Goal: Task Accomplishment & Management: Manage account settings

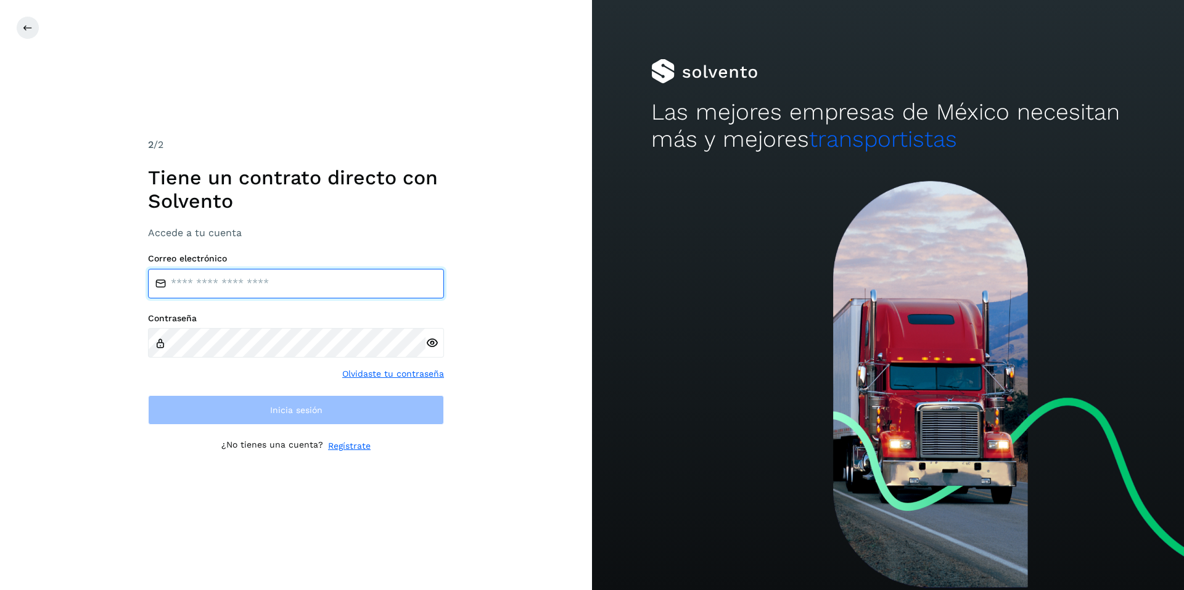
type input "**********"
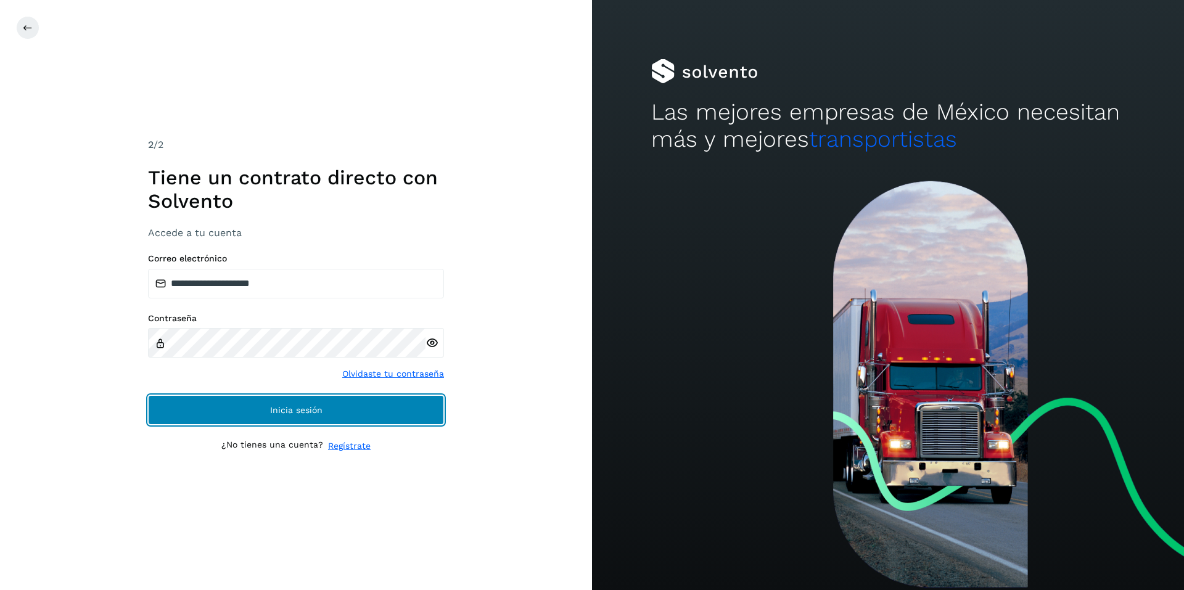
click at [292, 411] on span "Inicia sesión" at bounding box center [296, 410] width 52 height 9
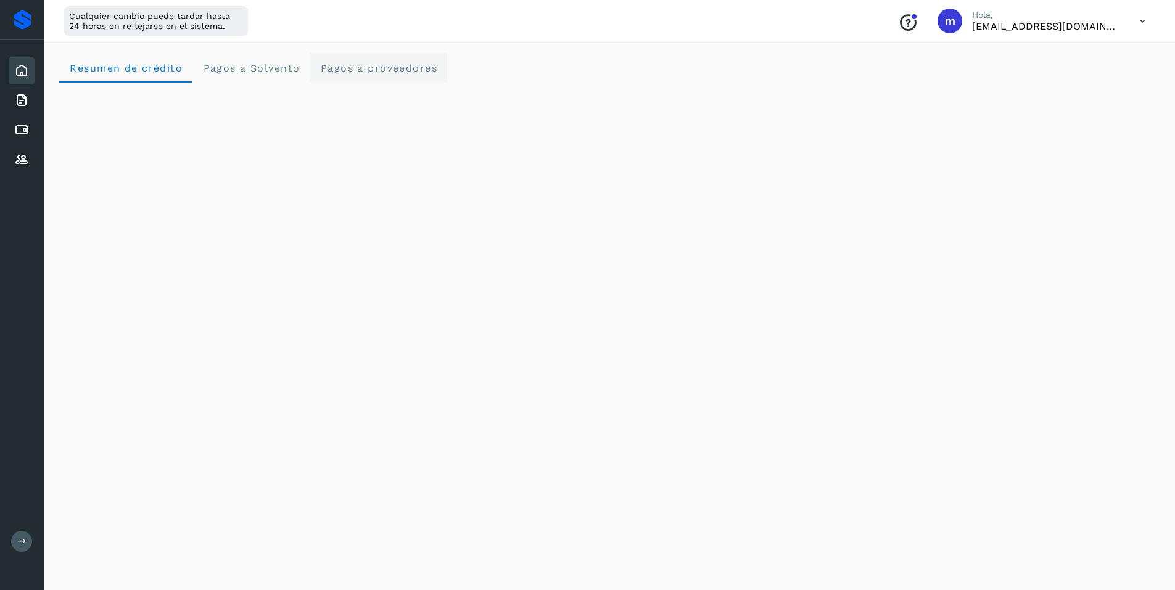
click at [384, 66] on span "Pagos a proveedores" at bounding box center [378, 68] width 118 height 12
click at [19, 129] on icon at bounding box center [21, 130] width 15 height 15
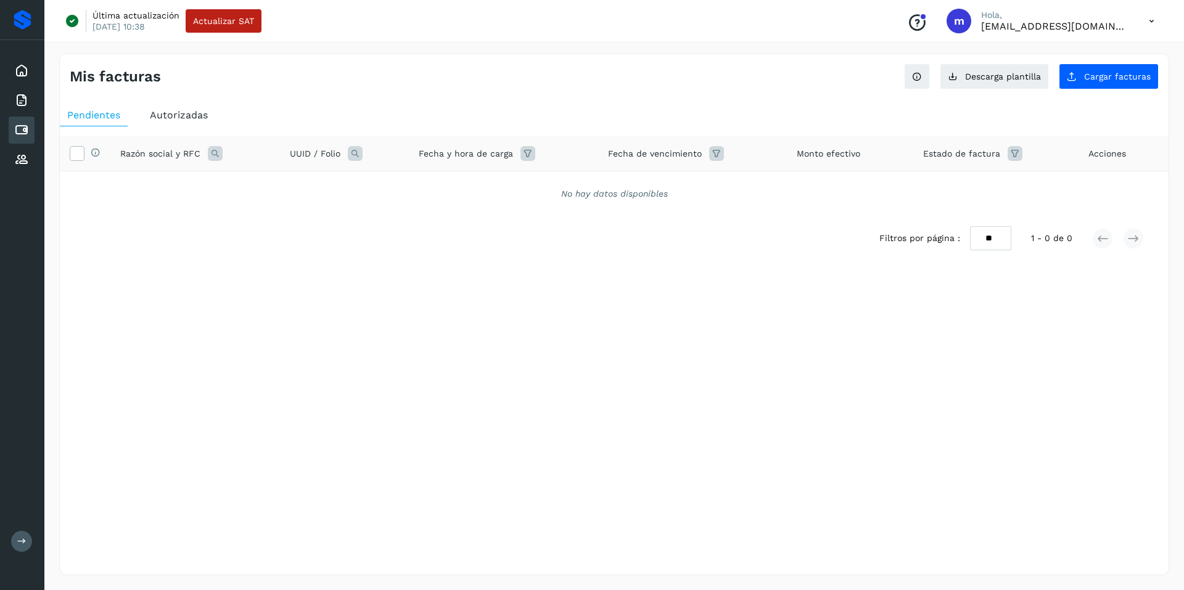
click at [177, 113] on span "Autorizadas" at bounding box center [179, 115] width 58 height 12
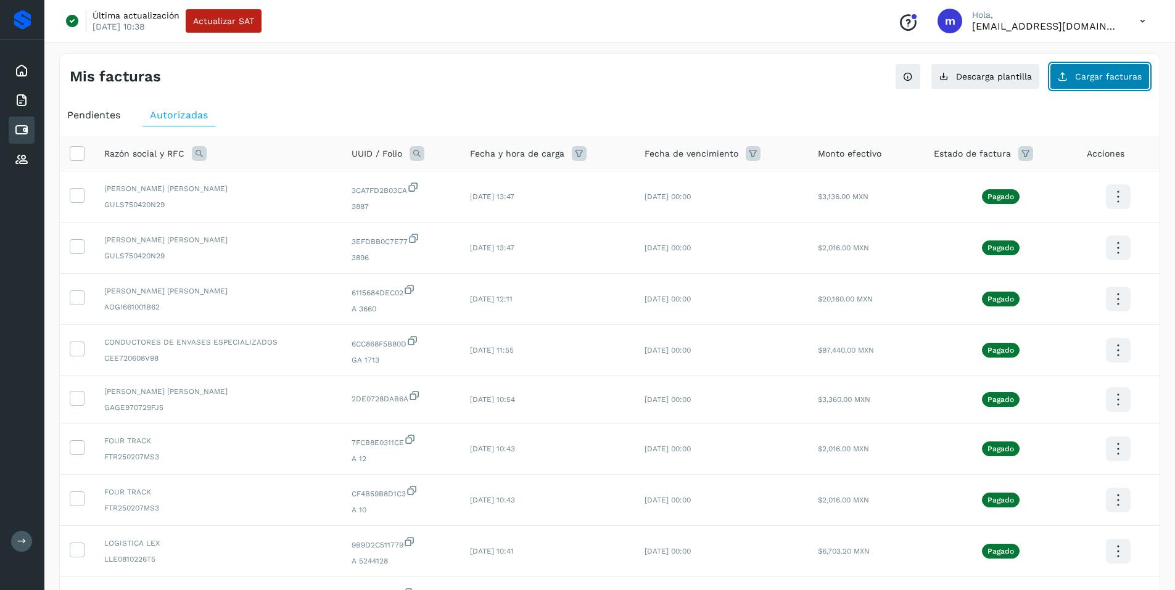
click at [1104, 74] on span "Cargar facturas" at bounding box center [1108, 76] width 67 height 9
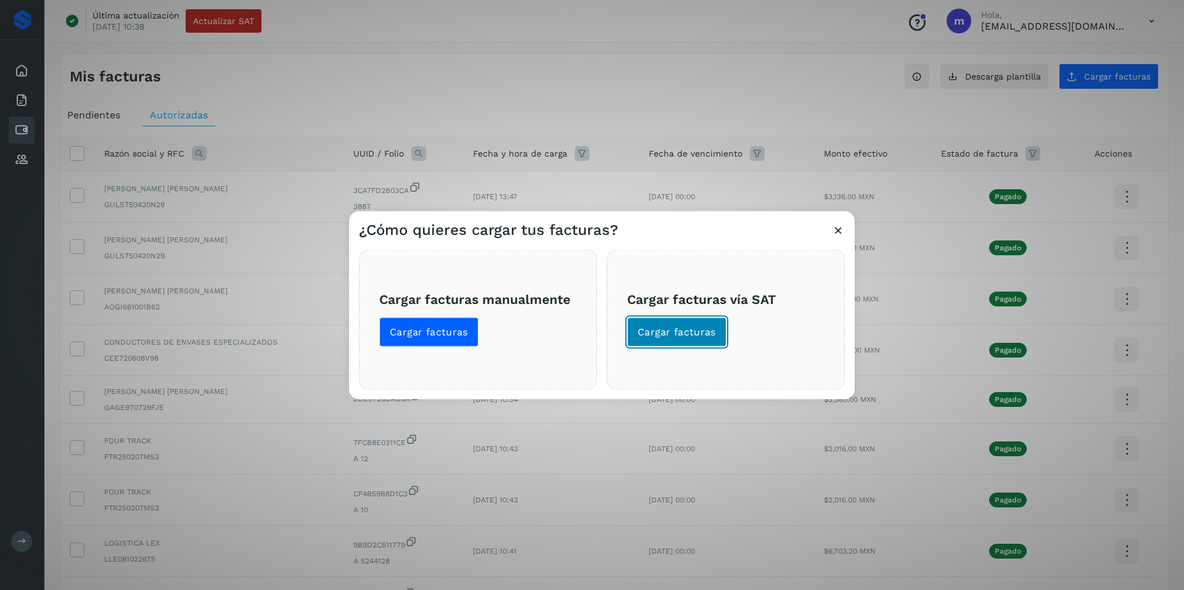
click at [693, 324] on button "Cargar facturas" at bounding box center [676, 332] width 99 height 30
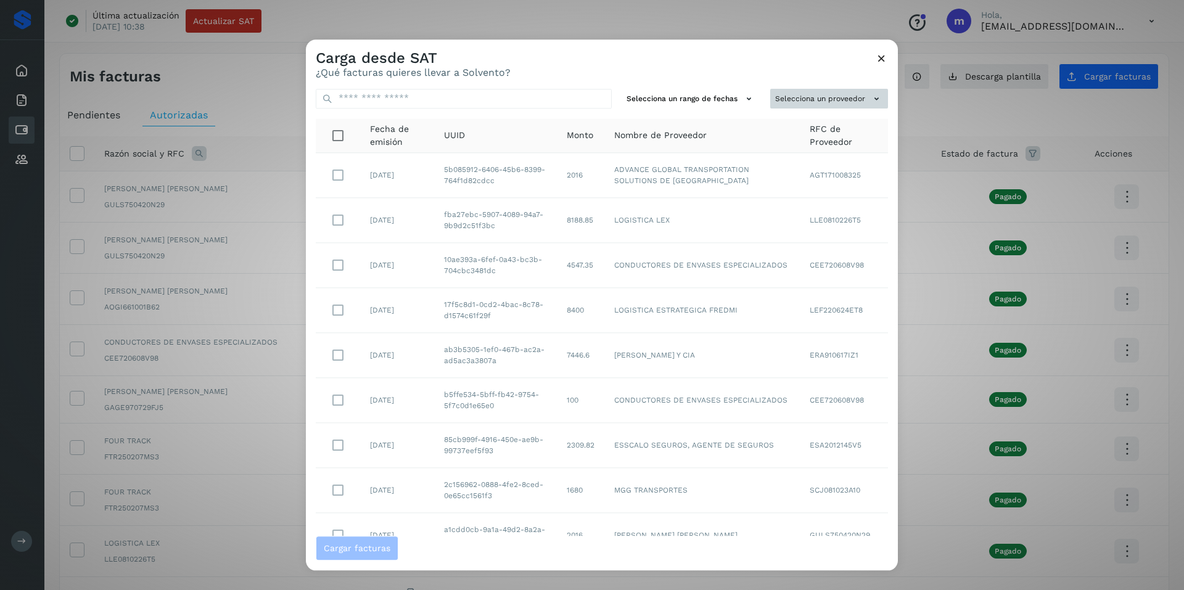
click at [870, 97] on icon at bounding box center [876, 98] width 13 height 13
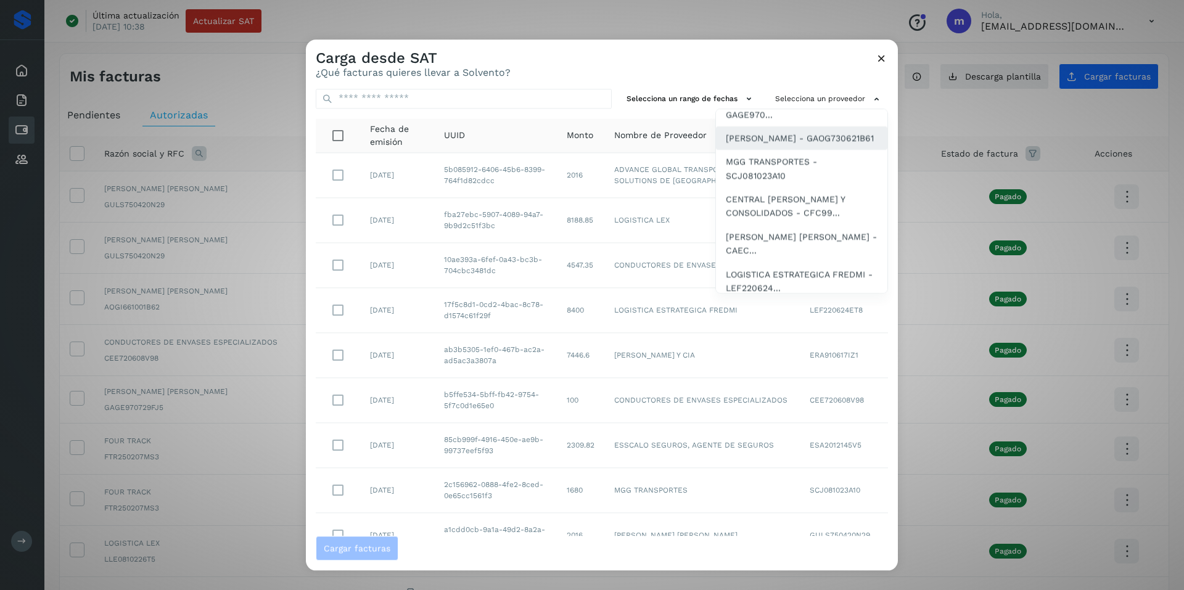
scroll to position [432, 0]
click at [757, 184] on span "MGG TRANSPORTES - SCJ081023A10" at bounding box center [802, 170] width 152 height 28
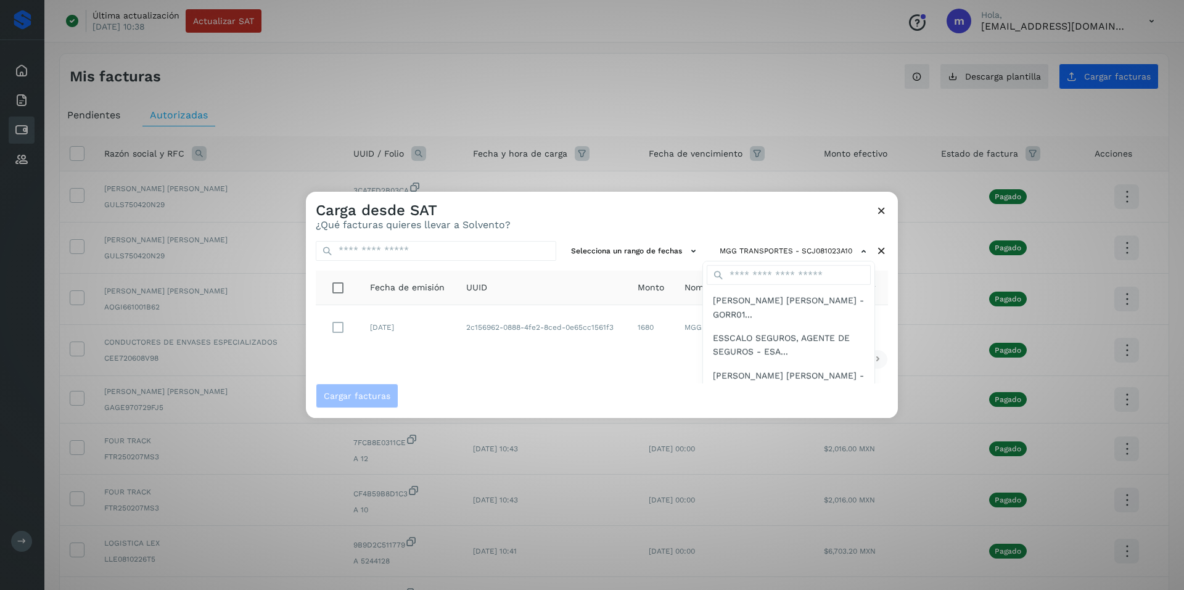
click at [526, 372] on div at bounding box center [898, 487] width 1184 height 590
click at [882, 212] on icon at bounding box center [881, 210] width 13 height 13
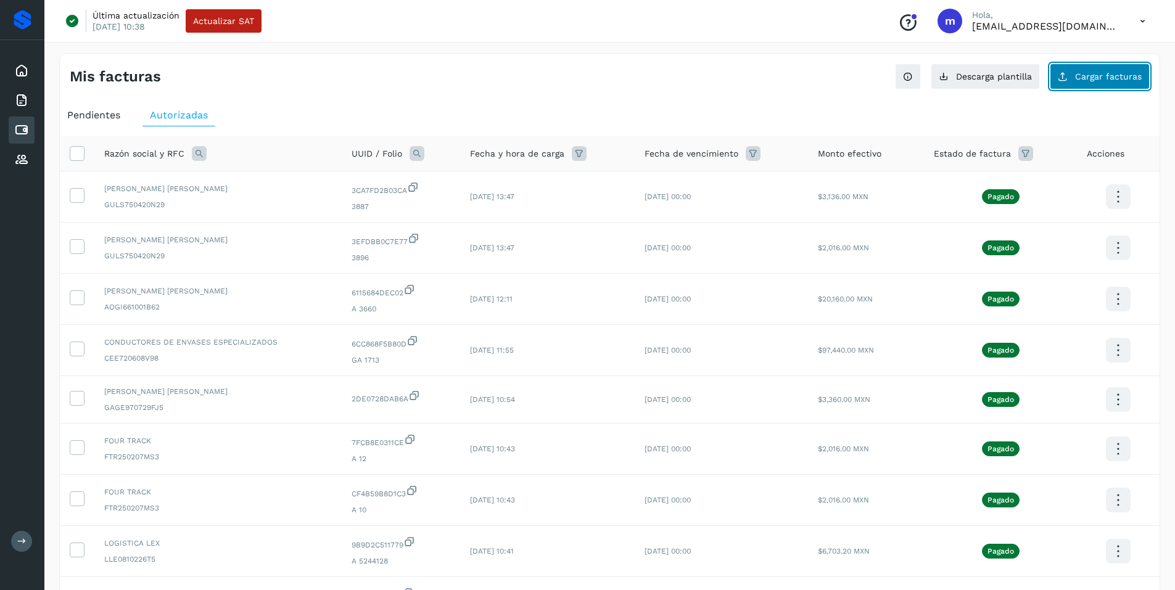
click at [1093, 78] on span "Cargar facturas" at bounding box center [1108, 76] width 67 height 9
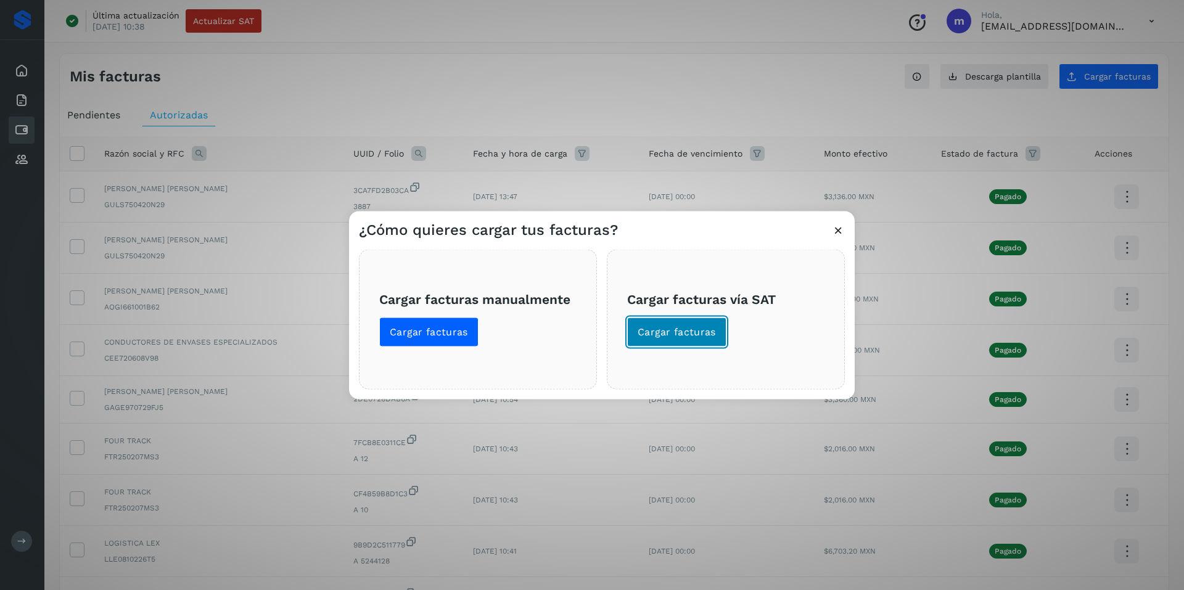
click at [678, 324] on button "Cargar facturas" at bounding box center [676, 332] width 99 height 30
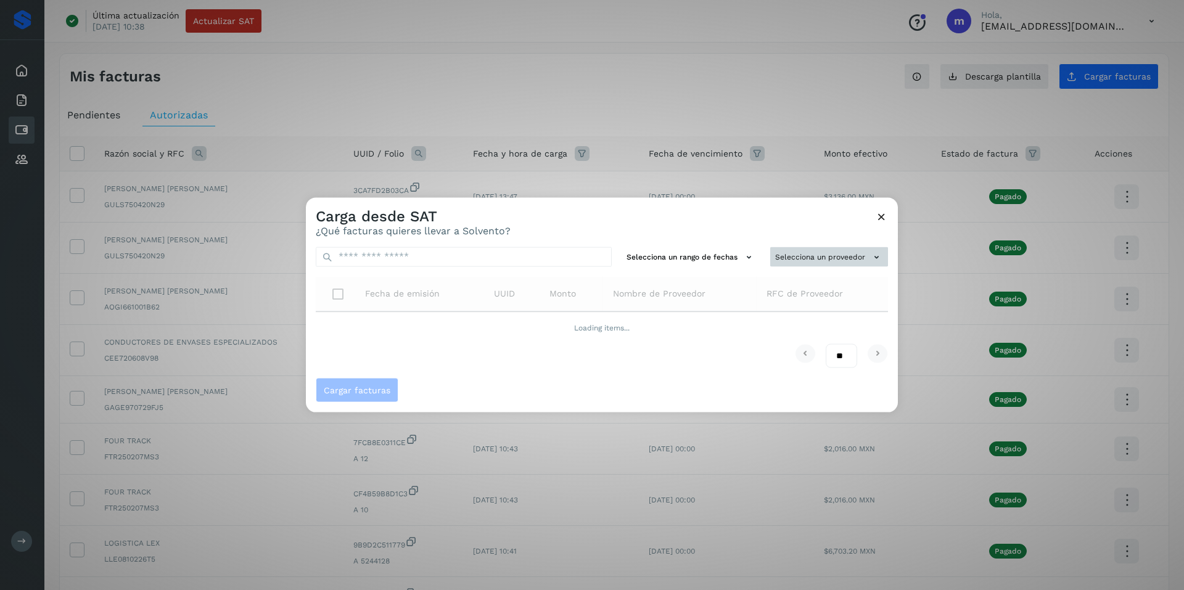
click at [875, 255] on icon at bounding box center [876, 256] width 13 height 13
click at [872, 254] on div at bounding box center [898, 492] width 1184 height 590
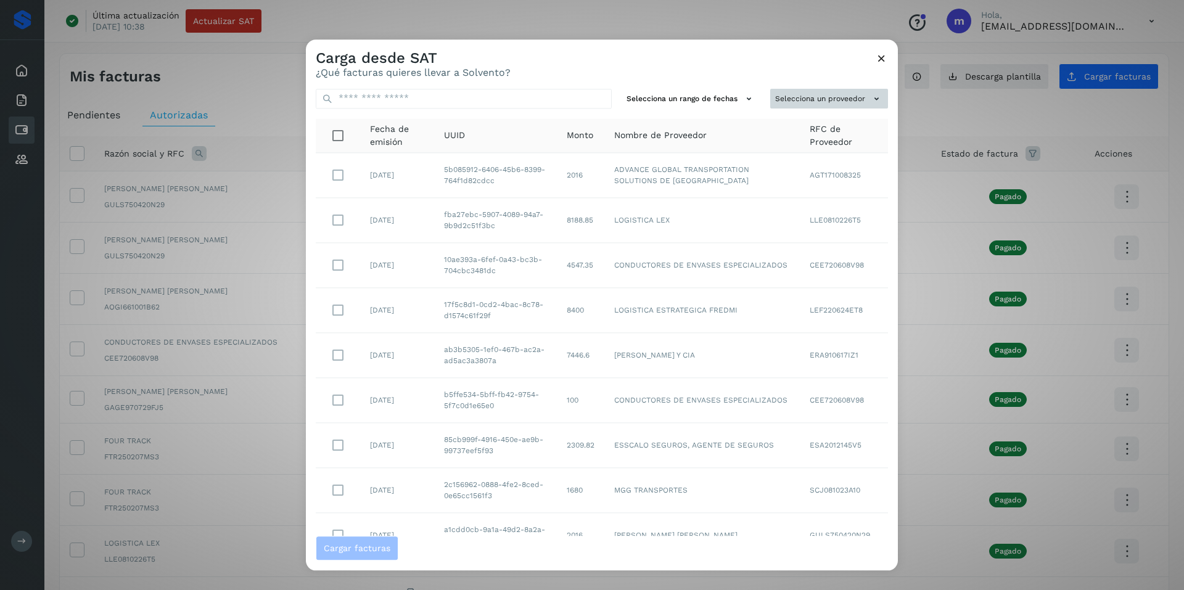
click at [837, 95] on button "Selecciona un proveedor" at bounding box center [829, 99] width 118 height 20
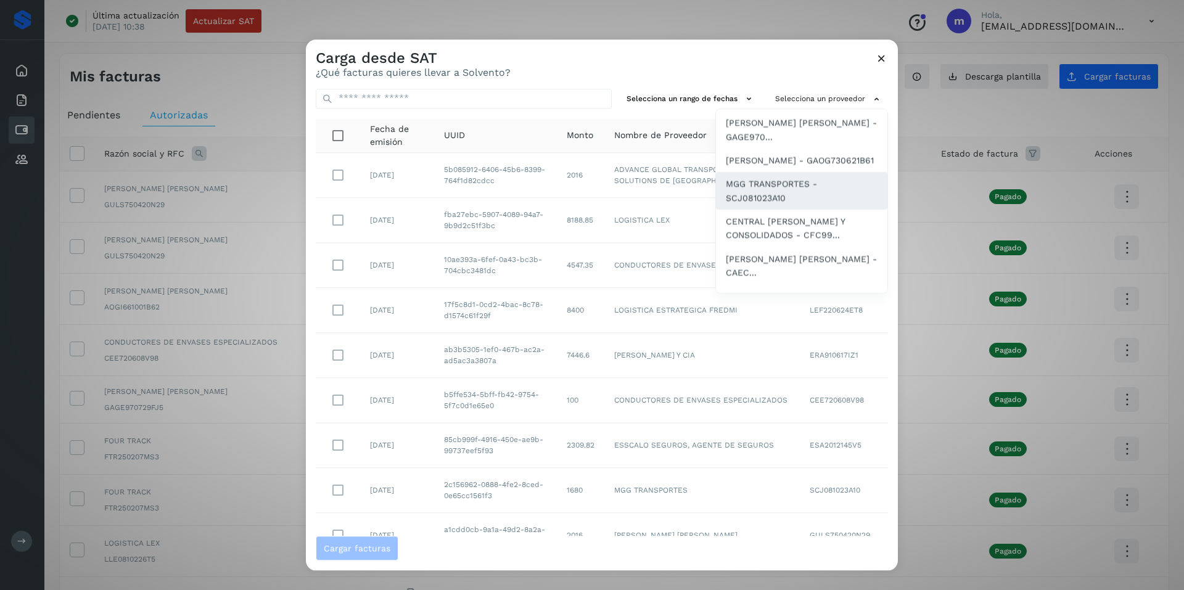
scroll to position [432, 0]
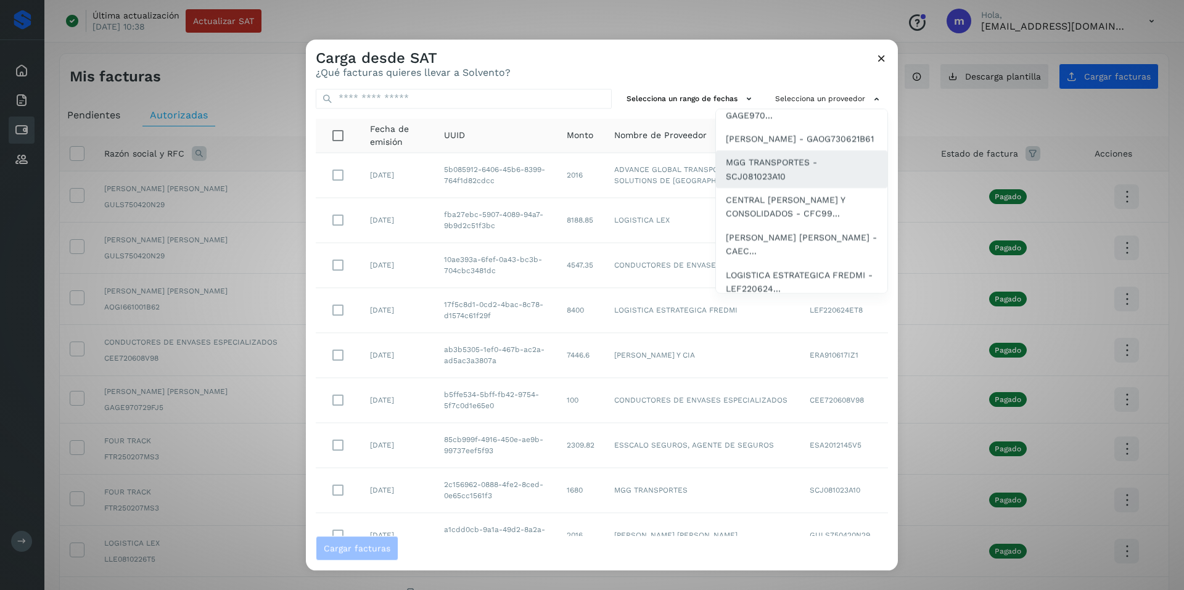
click at [750, 184] on span "MGG TRANSPORTES - SCJ081023A10" at bounding box center [802, 170] width 152 height 28
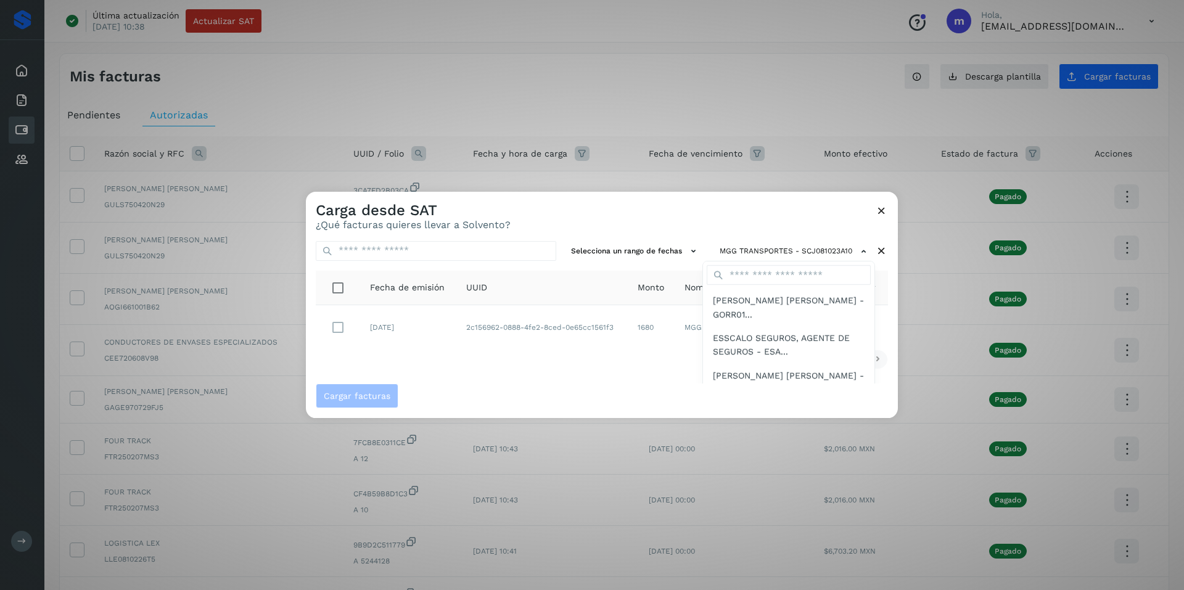
click at [616, 380] on div at bounding box center [898, 487] width 1184 height 590
click at [883, 206] on icon at bounding box center [881, 210] width 13 height 13
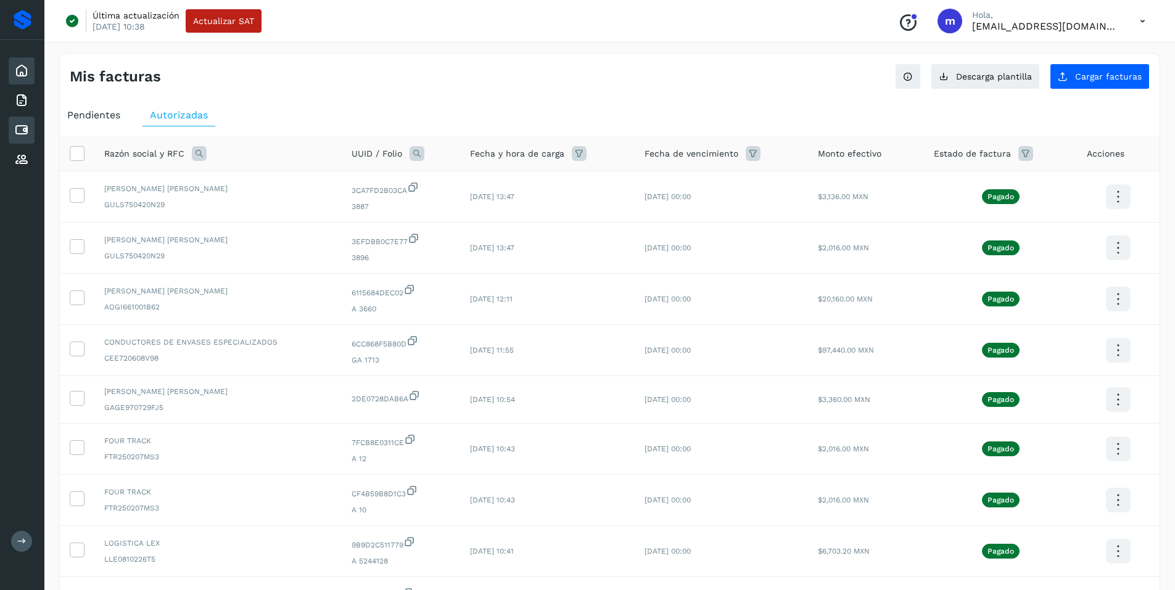
click at [23, 68] on icon at bounding box center [21, 71] width 15 height 15
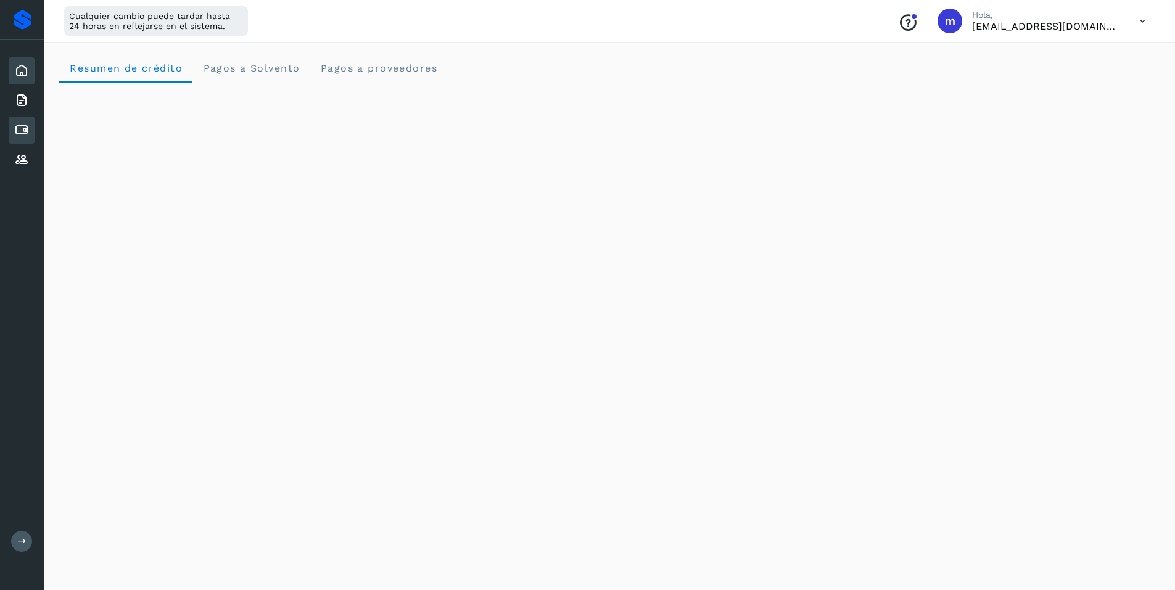
click at [25, 127] on icon at bounding box center [21, 130] width 15 height 15
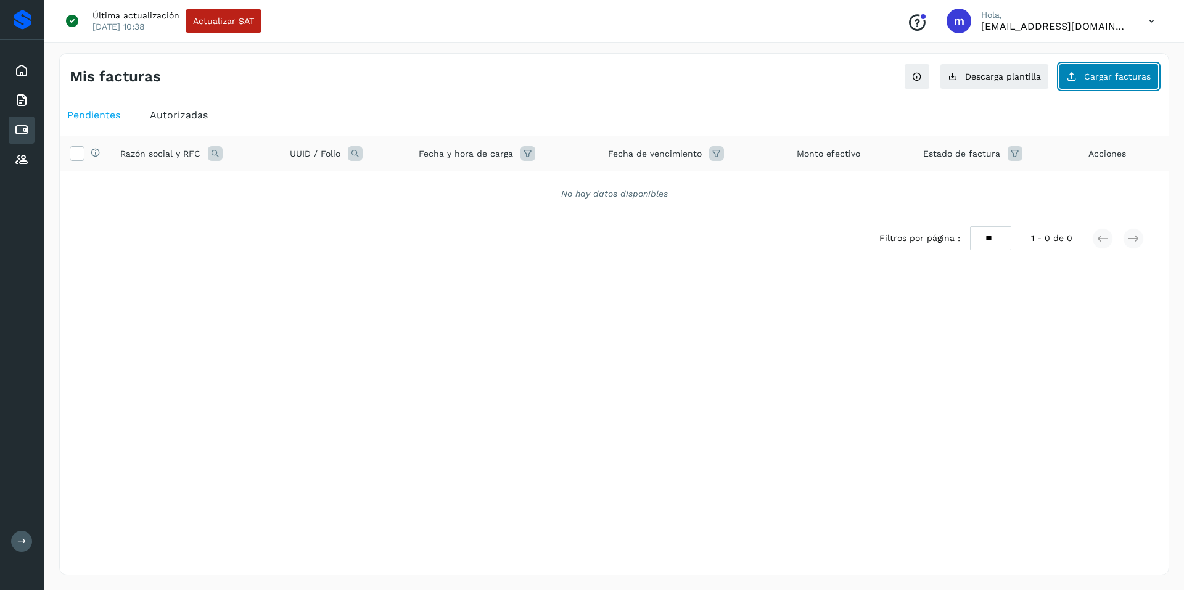
click at [1105, 70] on button "Cargar facturas" at bounding box center [1109, 77] width 100 height 26
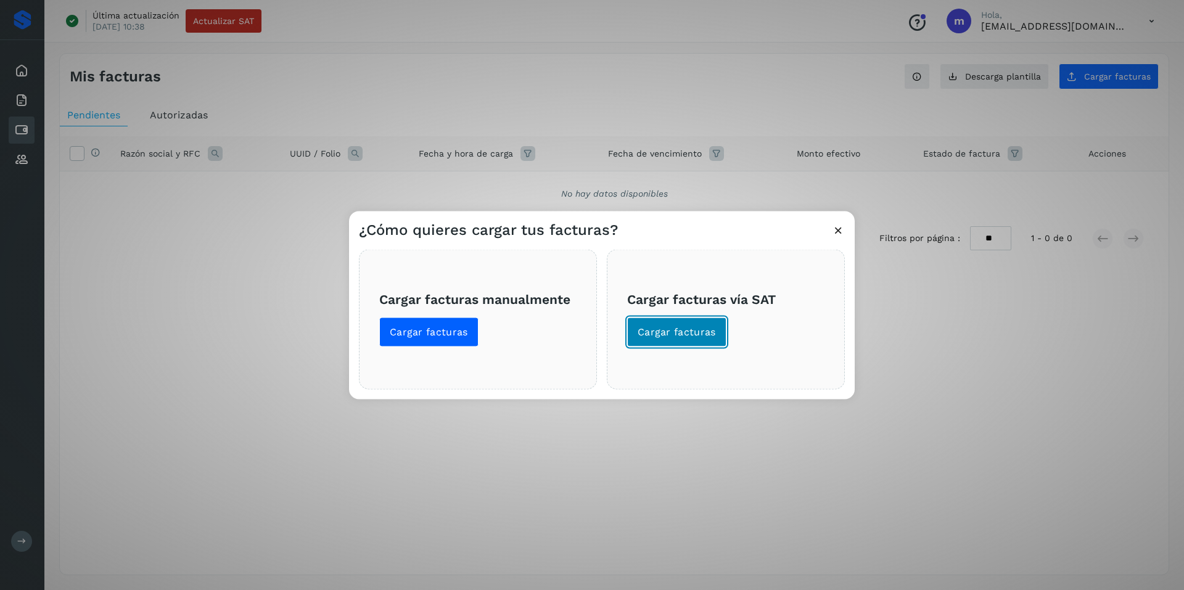
click at [670, 329] on span "Cargar facturas" at bounding box center [677, 332] width 78 height 14
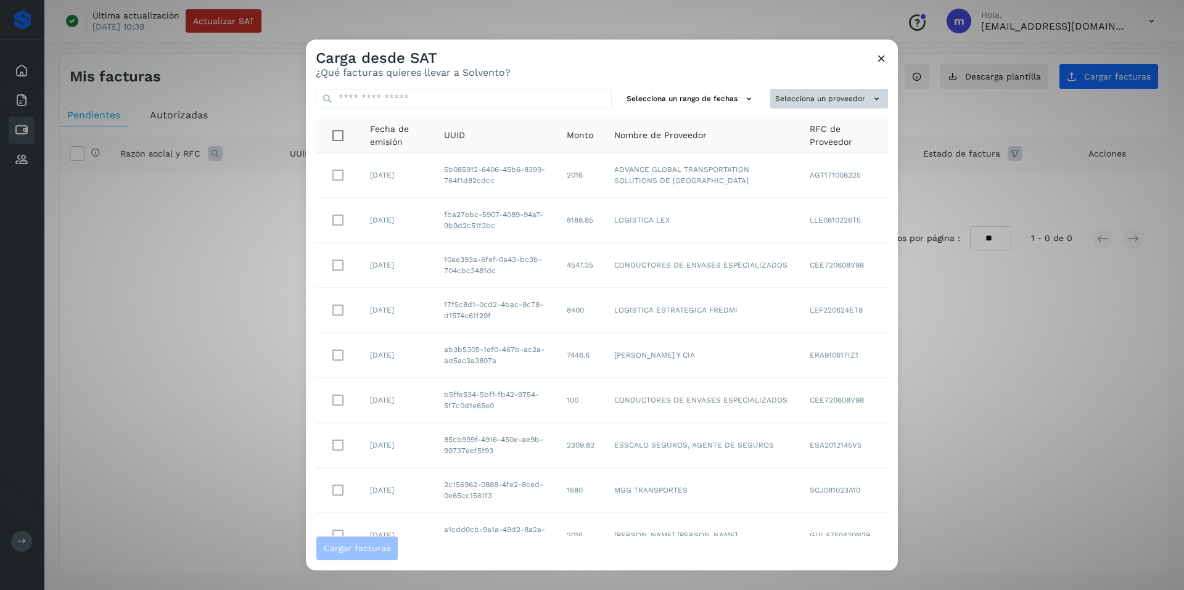
click at [824, 91] on button "Selecciona un proveedor" at bounding box center [829, 99] width 118 height 20
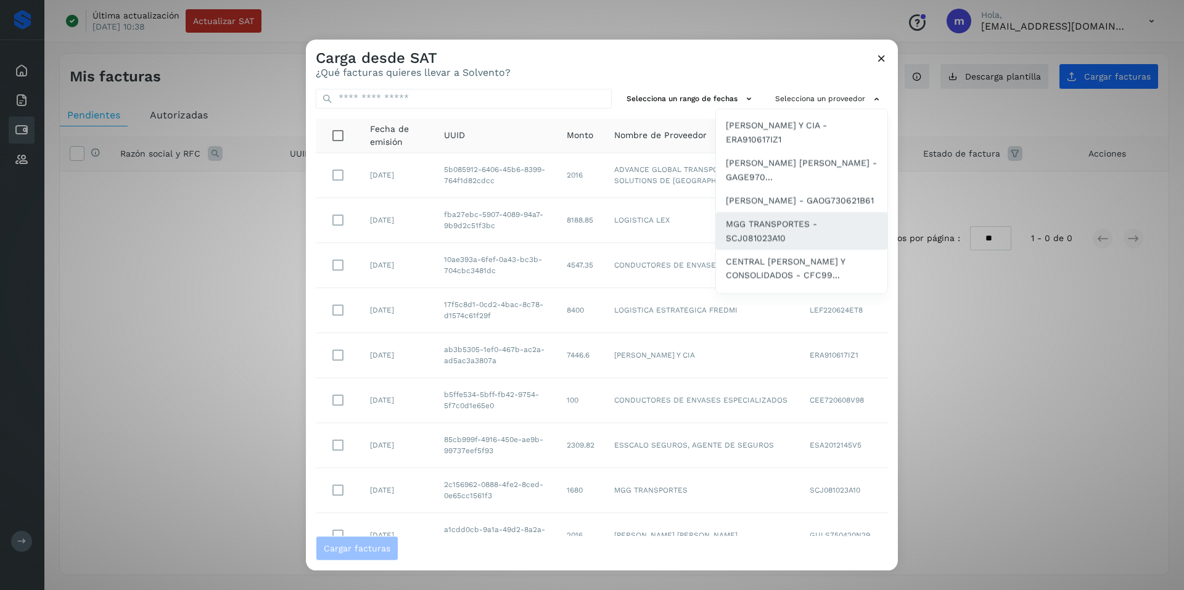
scroll to position [432, 0]
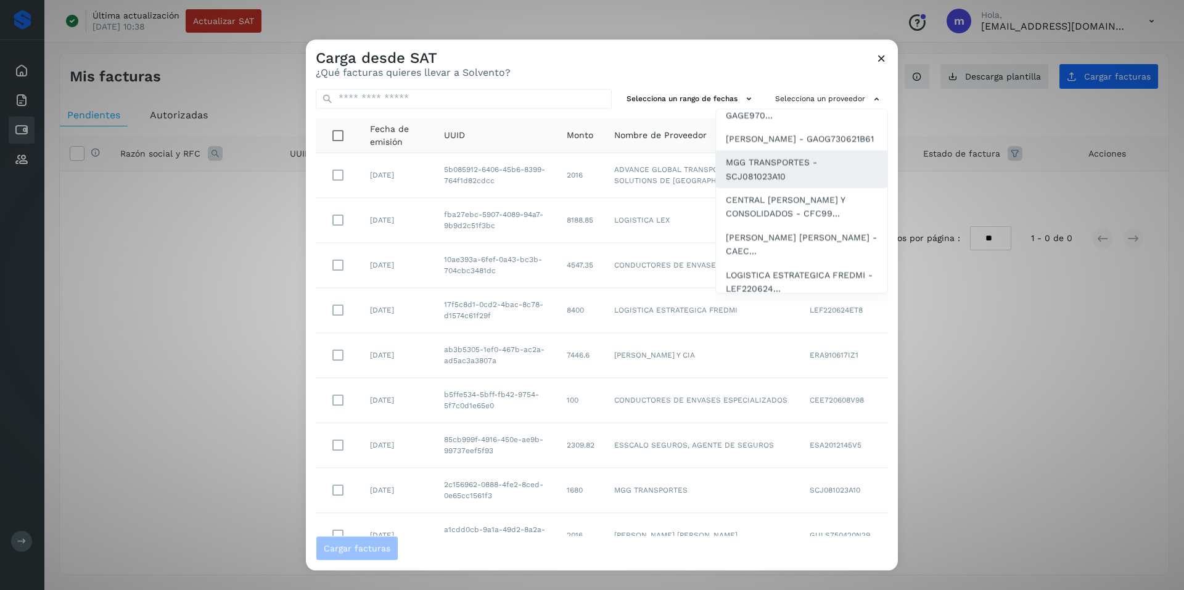
click at [757, 184] on span "MGG TRANSPORTES - SCJ081023A10" at bounding box center [802, 170] width 152 height 28
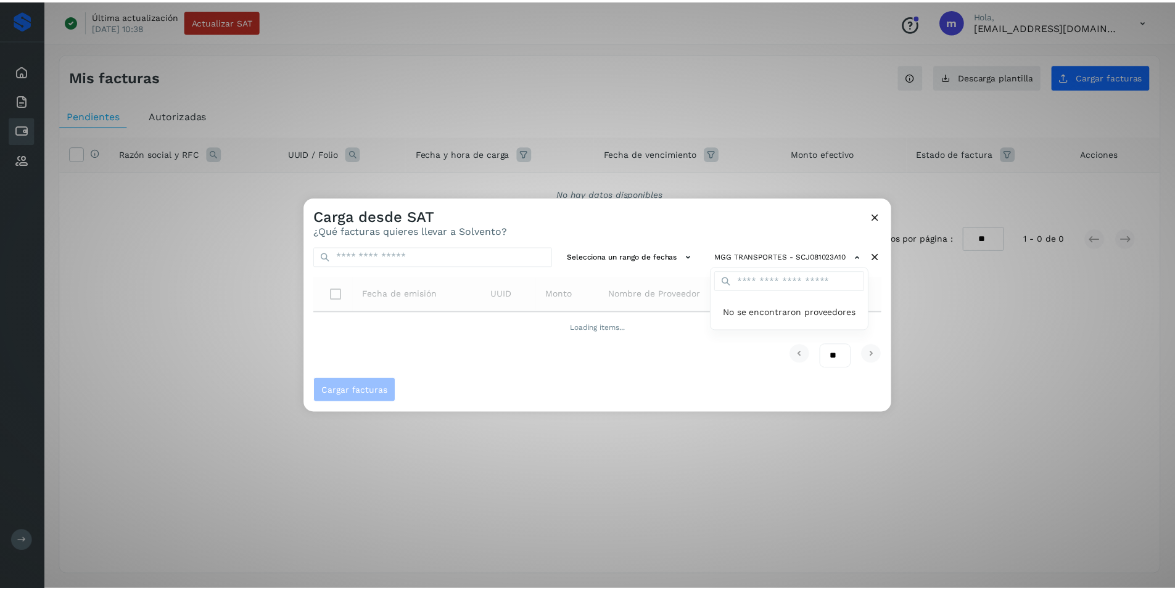
scroll to position [0, 0]
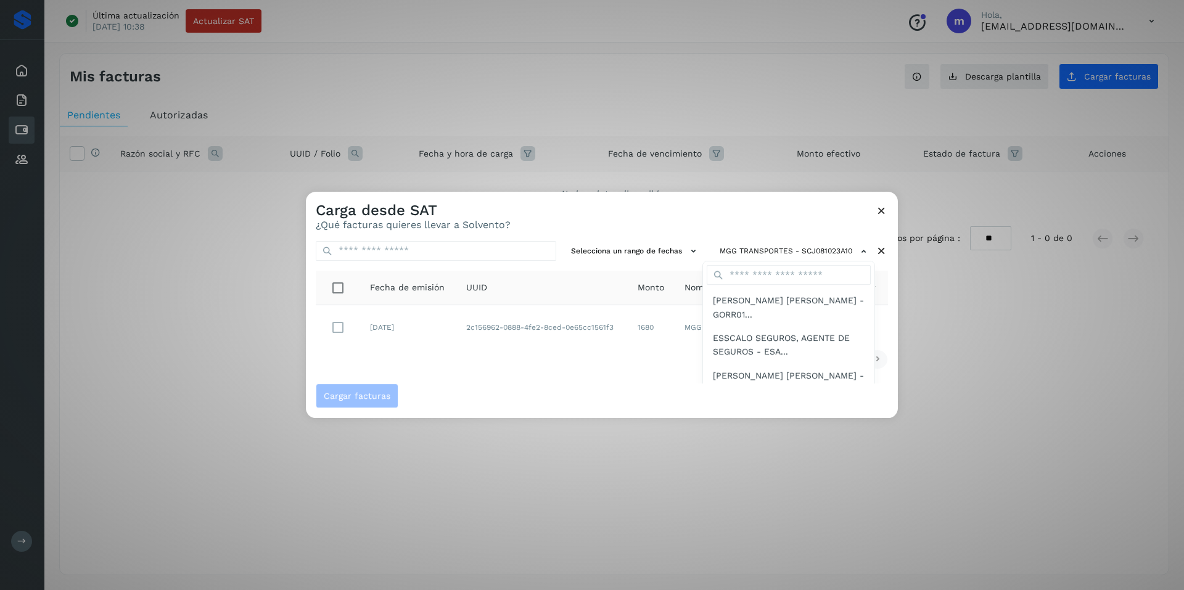
click at [335, 329] on div at bounding box center [898, 487] width 1184 height 590
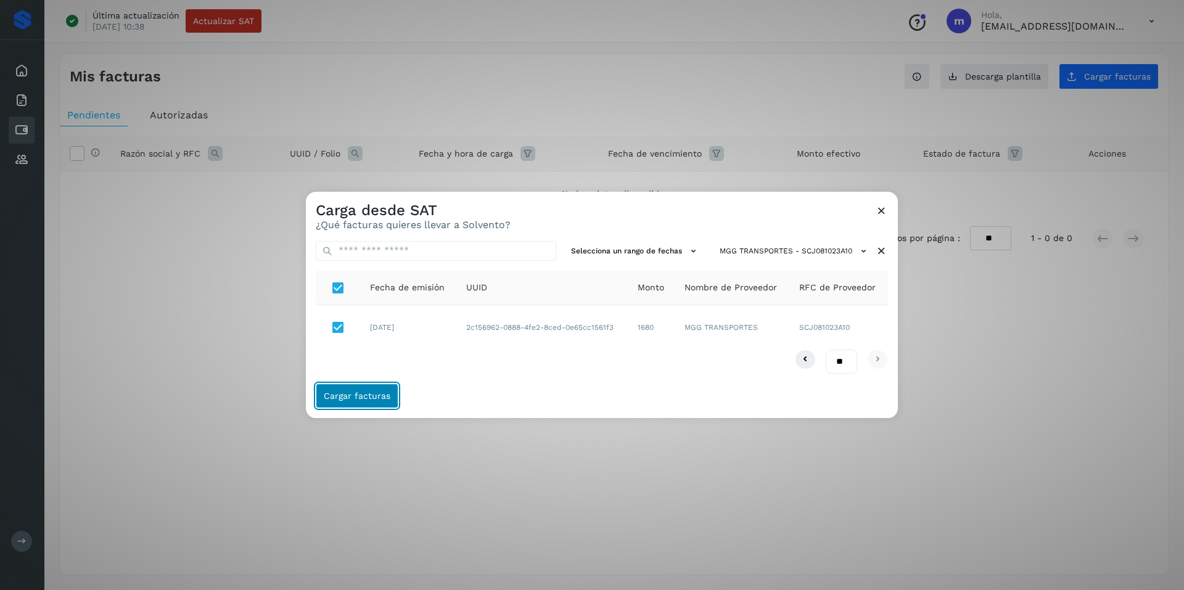
click at [356, 393] on span "Cargar facturas" at bounding box center [357, 396] width 67 height 9
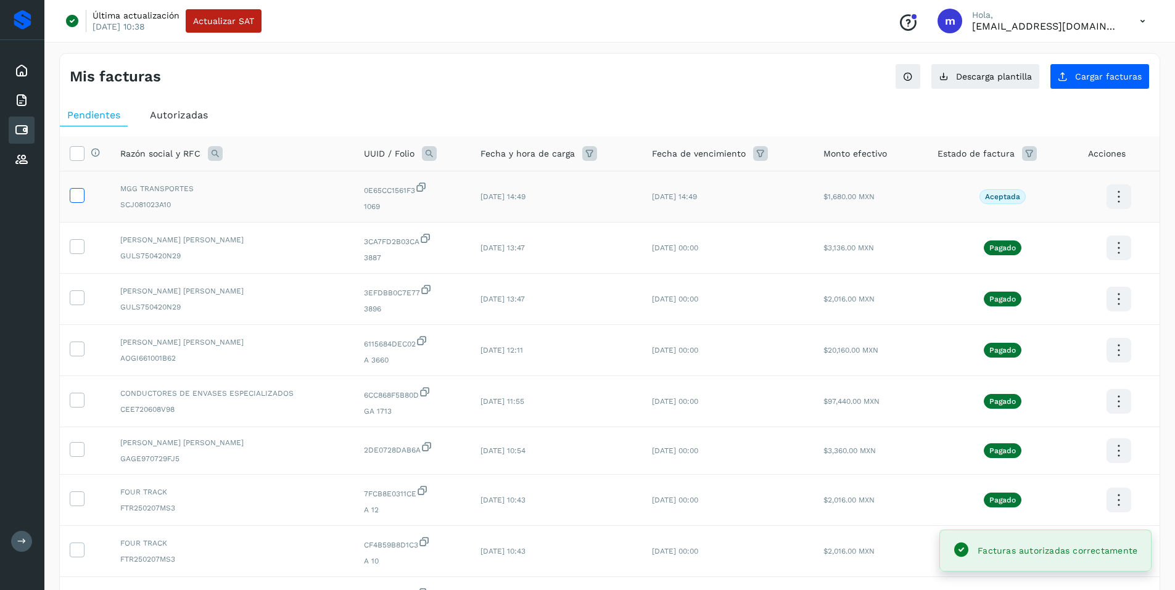
click at [73, 194] on icon at bounding box center [76, 194] width 13 height 13
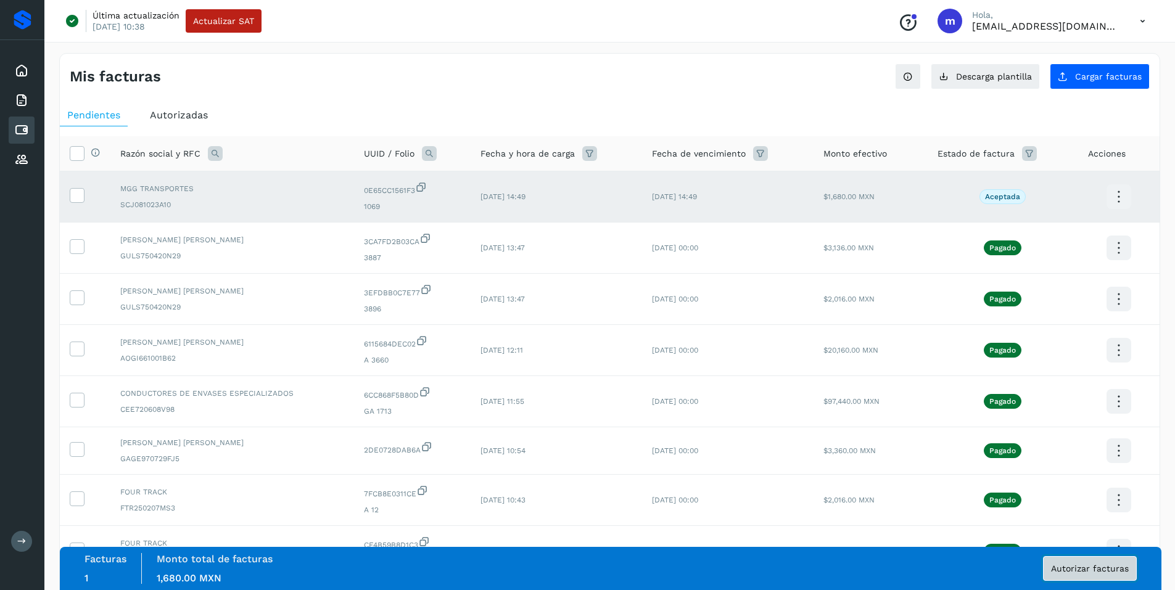
click at [1098, 568] on span "Autorizar facturas" at bounding box center [1090, 568] width 78 height 9
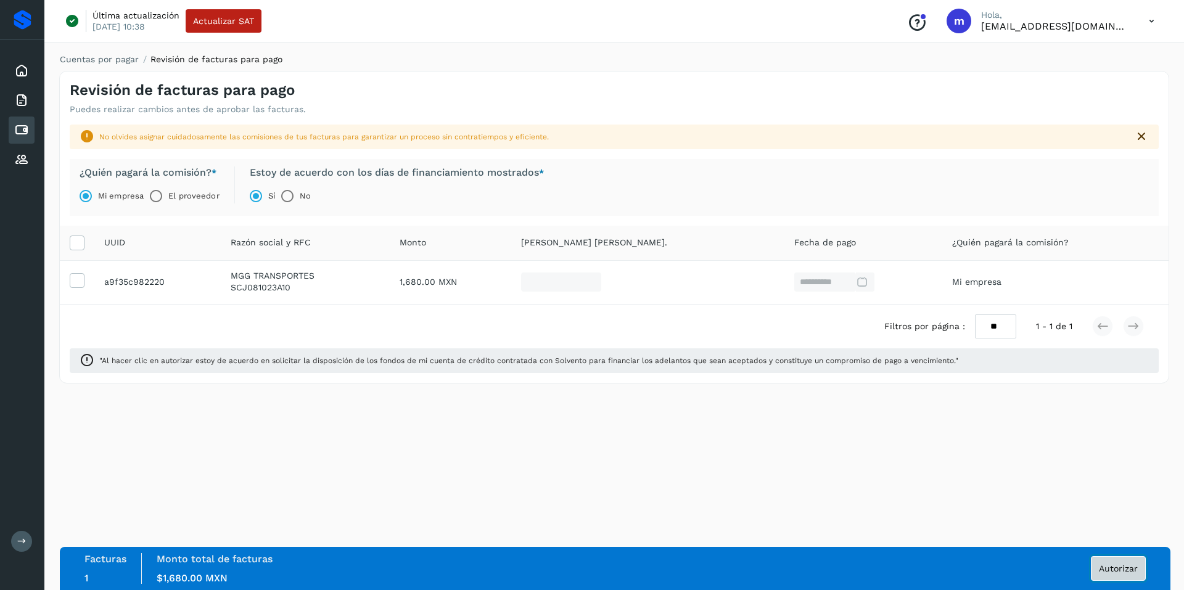
click at [1120, 563] on button "Autorizar" at bounding box center [1118, 568] width 55 height 25
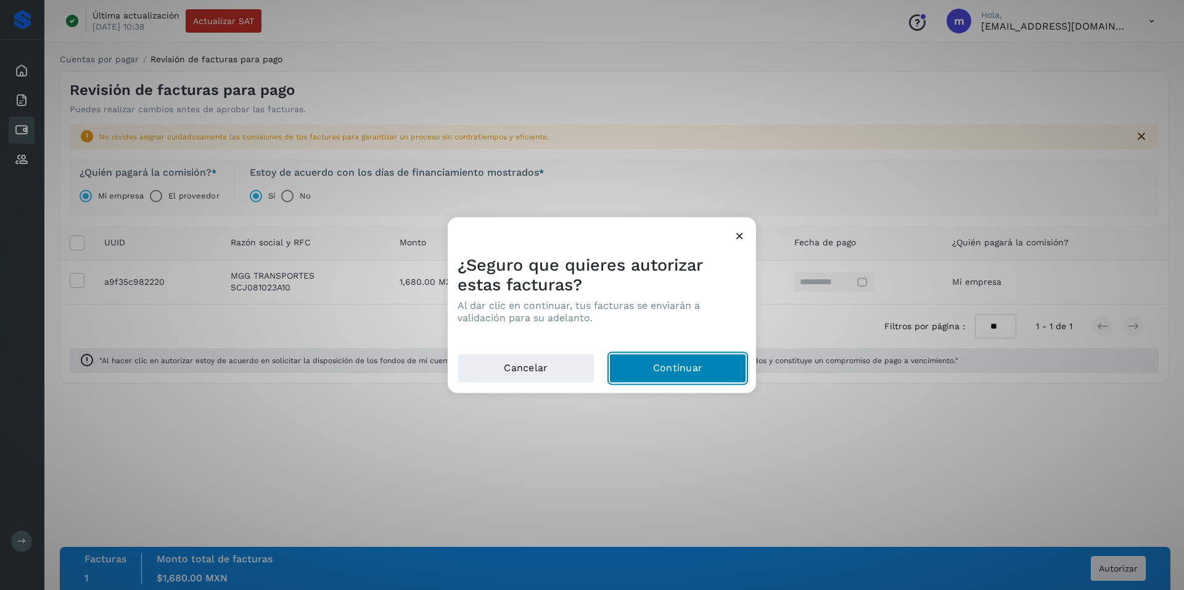
click at [696, 367] on button "Continuar" at bounding box center [677, 368] width 137 height 30
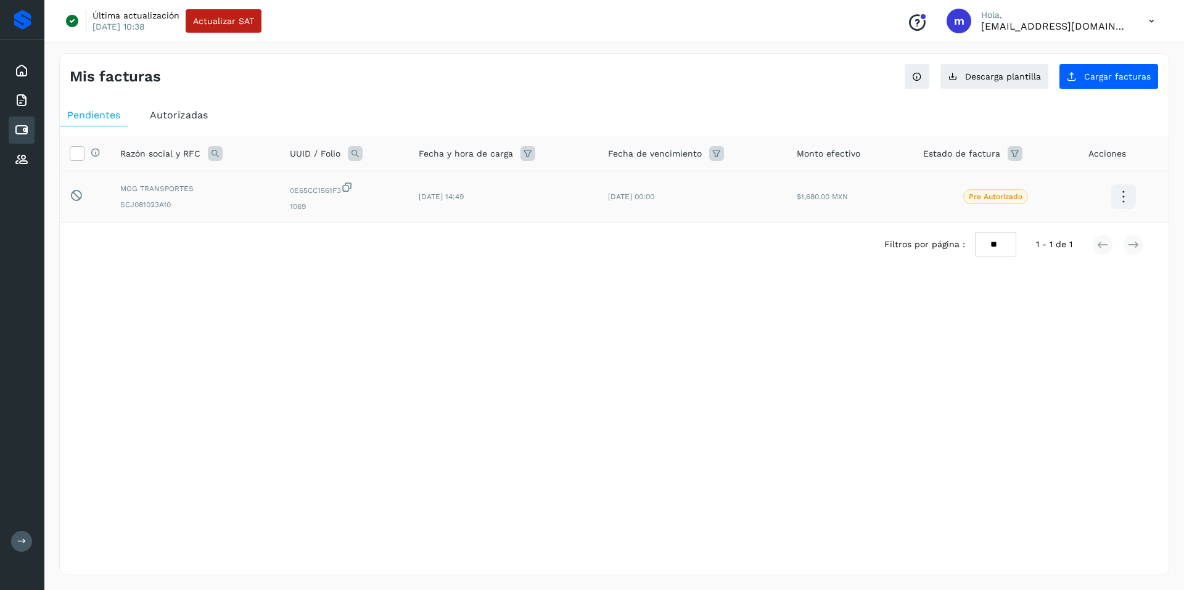
click at [1122, 195] on icon at bounding box center [1123, 197] width 29 height 29
click at [791, 305] on div at bounding box center [592, 295] width 1184 height 590
click at [180, 119] on span "Autorizadas" at bounding box center [179, 115] width 58 height 12
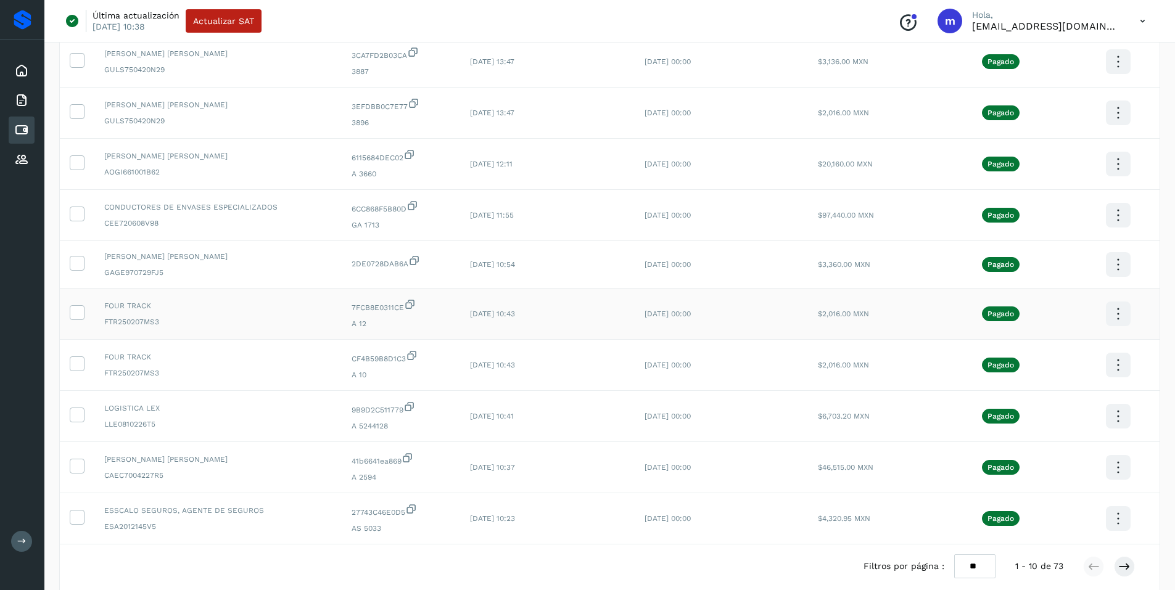
scroll to position [194, 0]
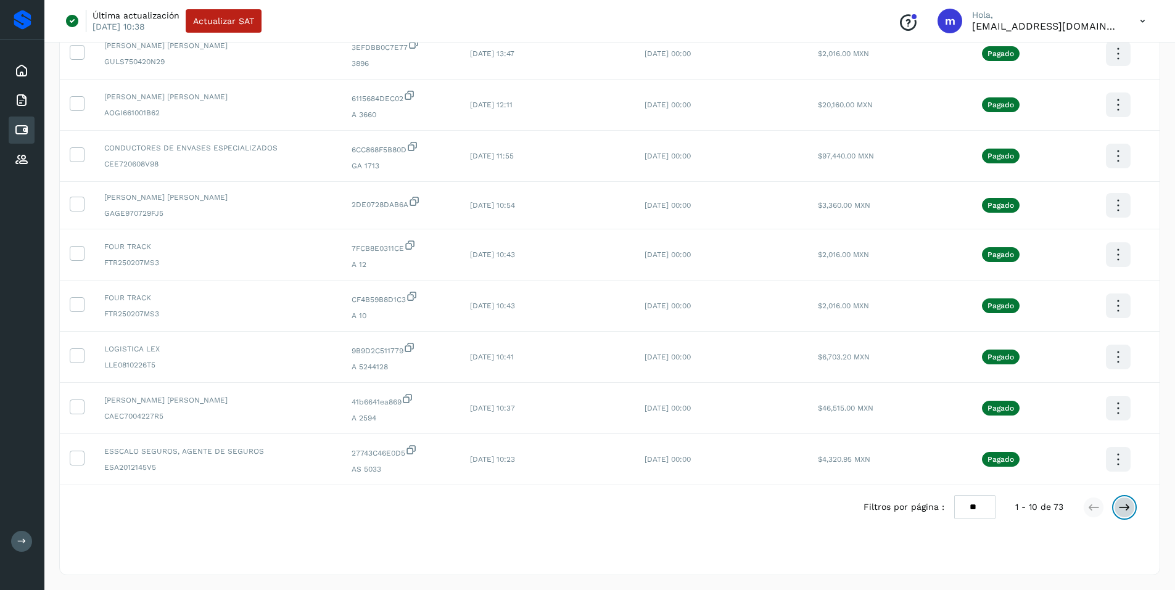
click at [1124, 506] on icon at bounding box center [1124, 507] width 12 height 12
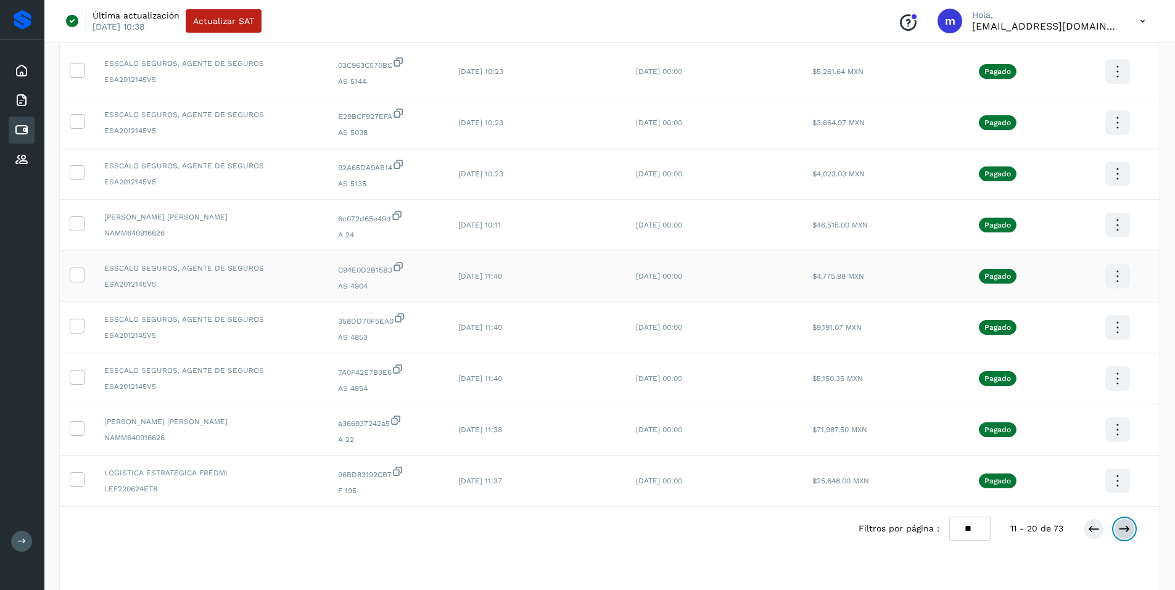
scroll to position [198, 0]
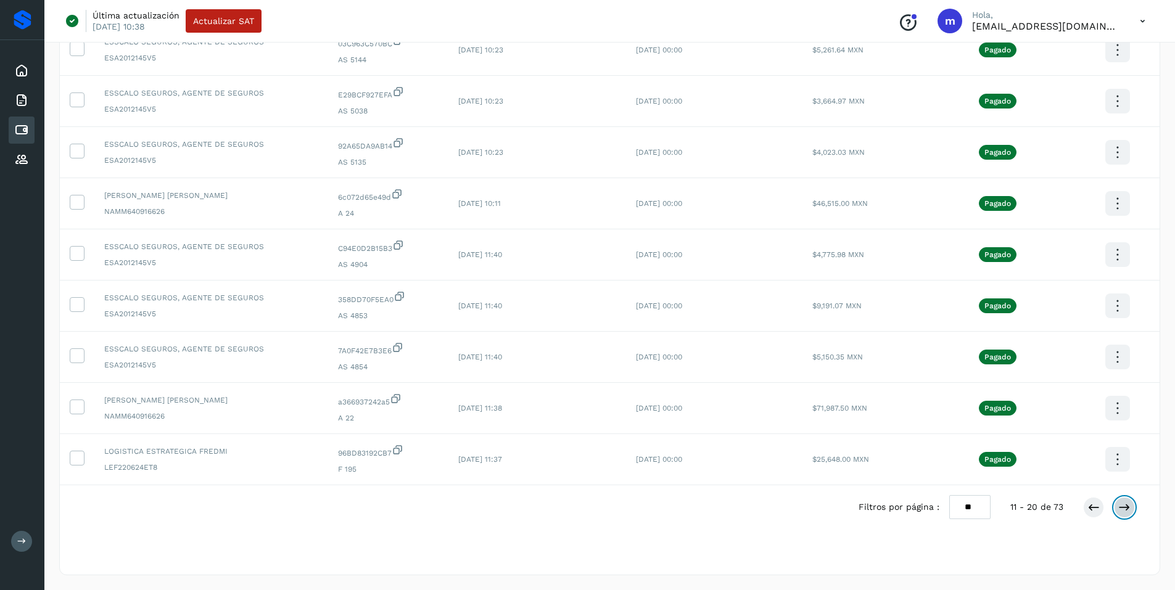
click at [1126, 501] on icon at bounding box center [1124, 507] width 12 height 12
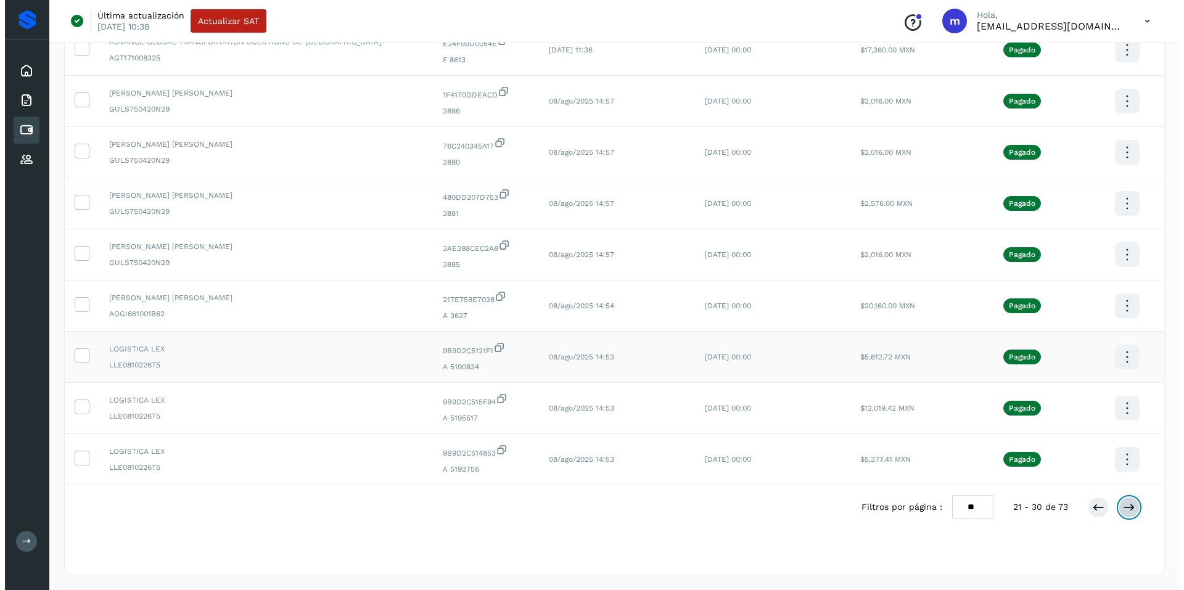
scroll to position [0, 0]
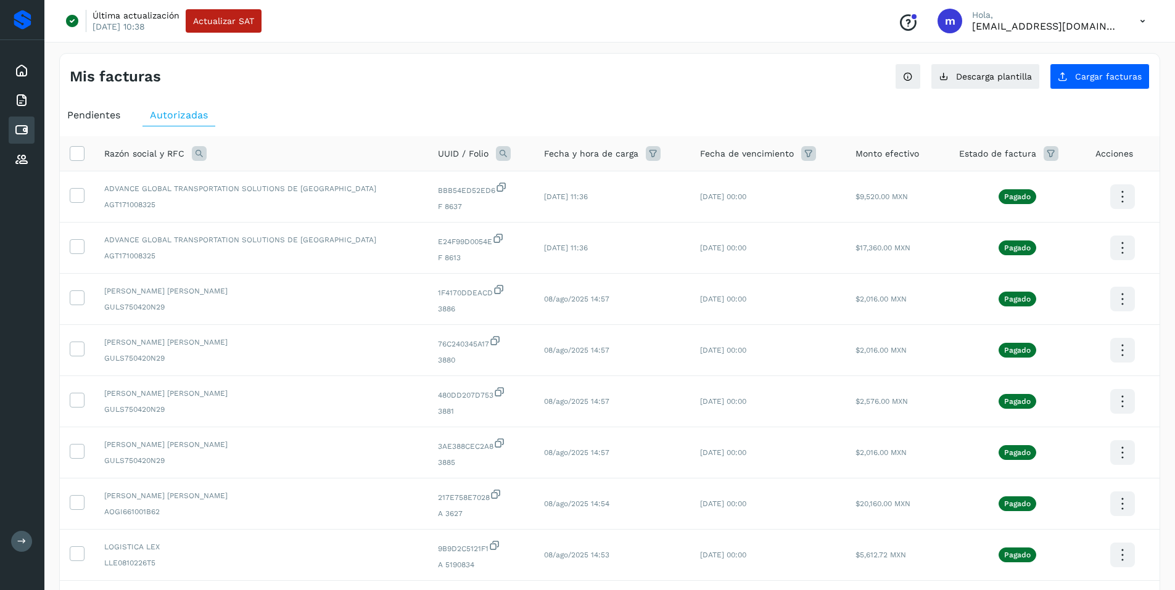
click at [76, 113] on span "Pendientes" at bounding box center [93, 115] width 53 height 12
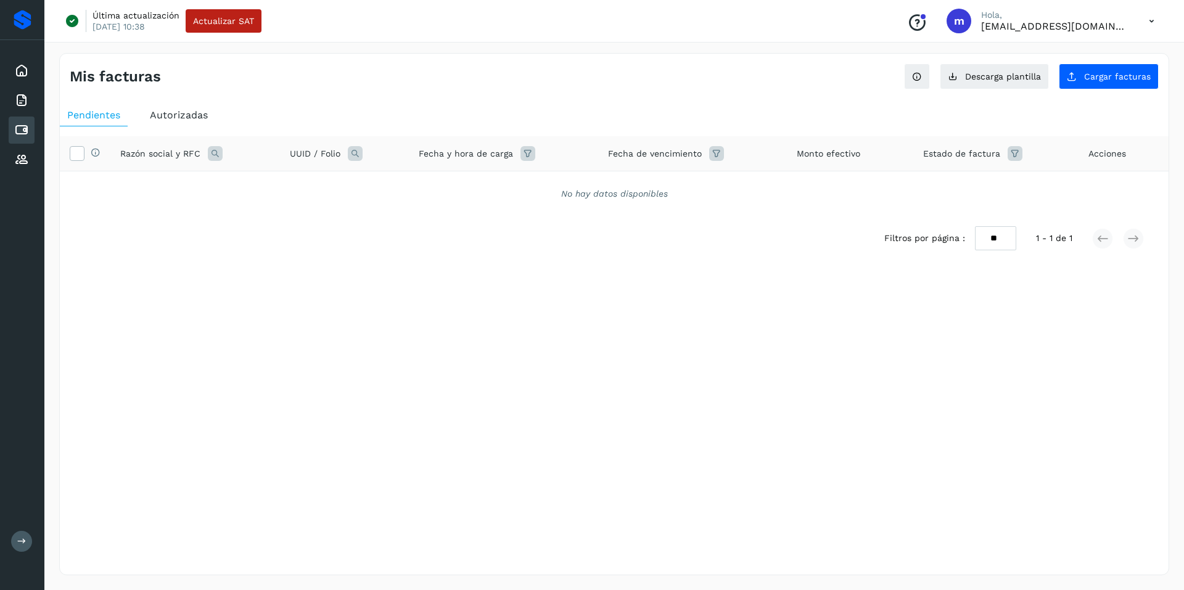
click at [178, 117] on span "Autorizadas" at bounding box center [179, 115] width 58 height 12
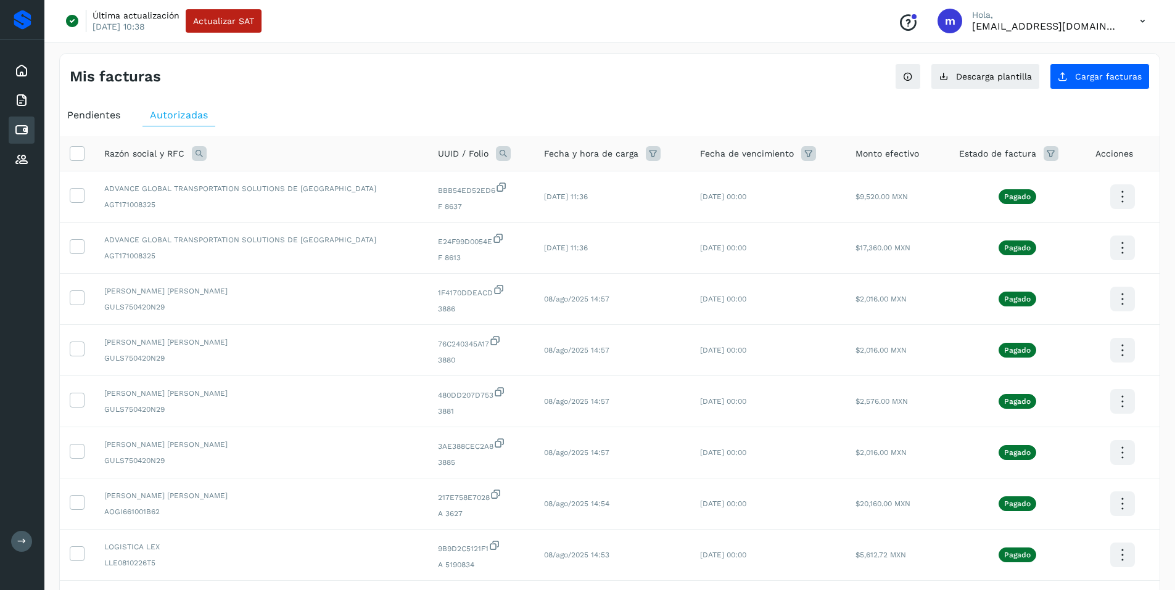
click at [22, 128] on icon at bounding box center [21, 130] width 15 height 15
click at [97, 114] on span "Pendientes" at bounding box center [93, 115] width 53 height 12
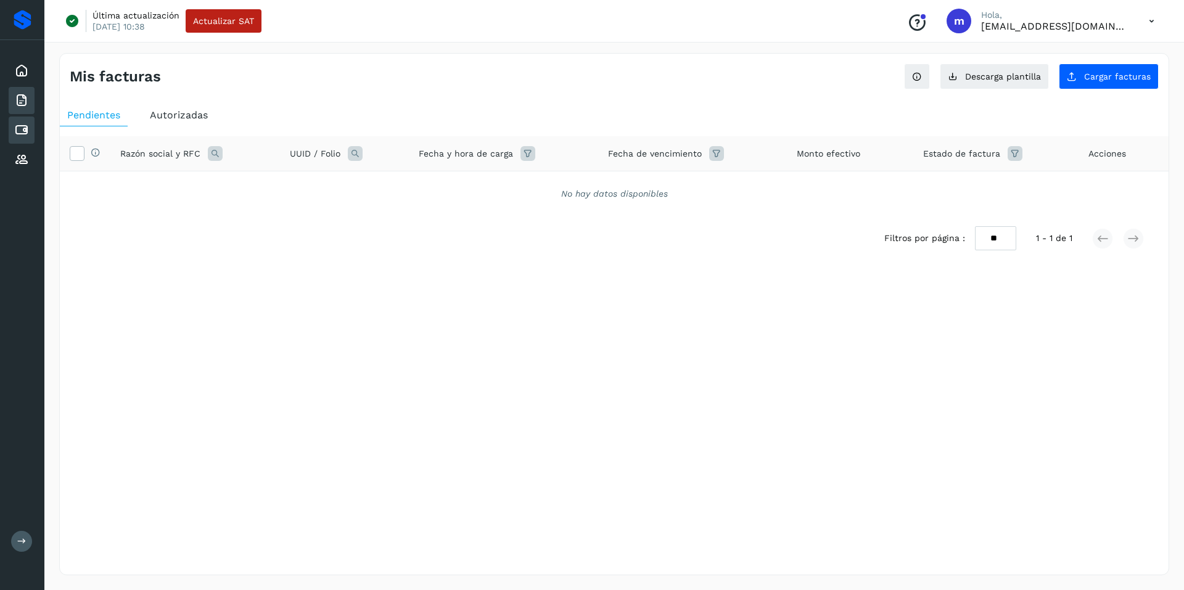
click at [22, 96] on icon at bounding box center [21, 100] width 15 height 15
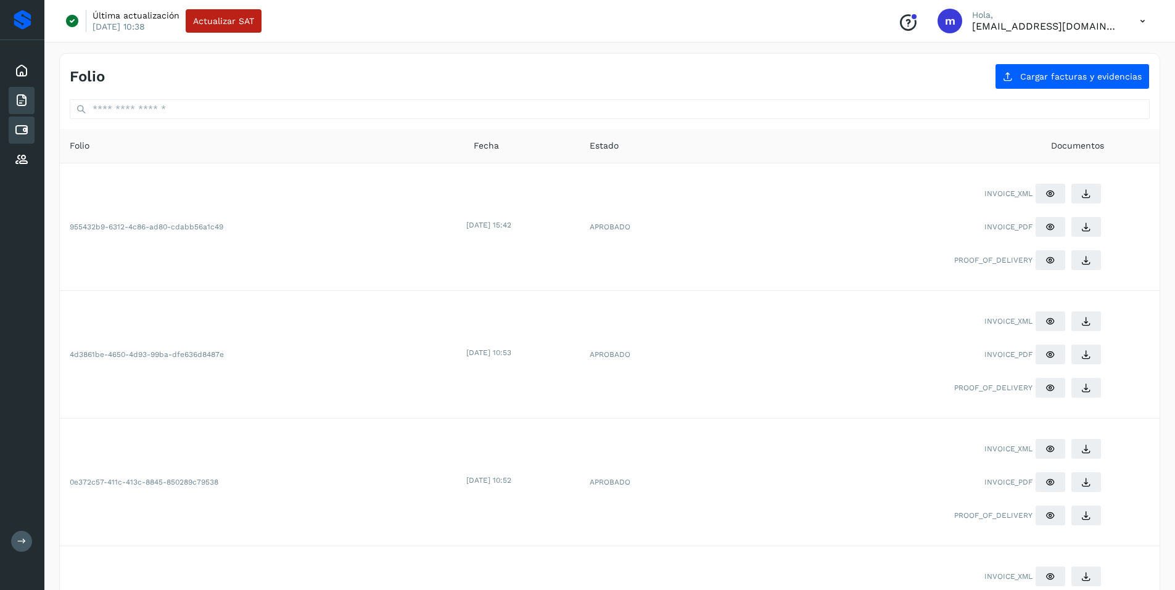
click at [19, 126] on icon at bounding box center [21, 130] width 15 height 15
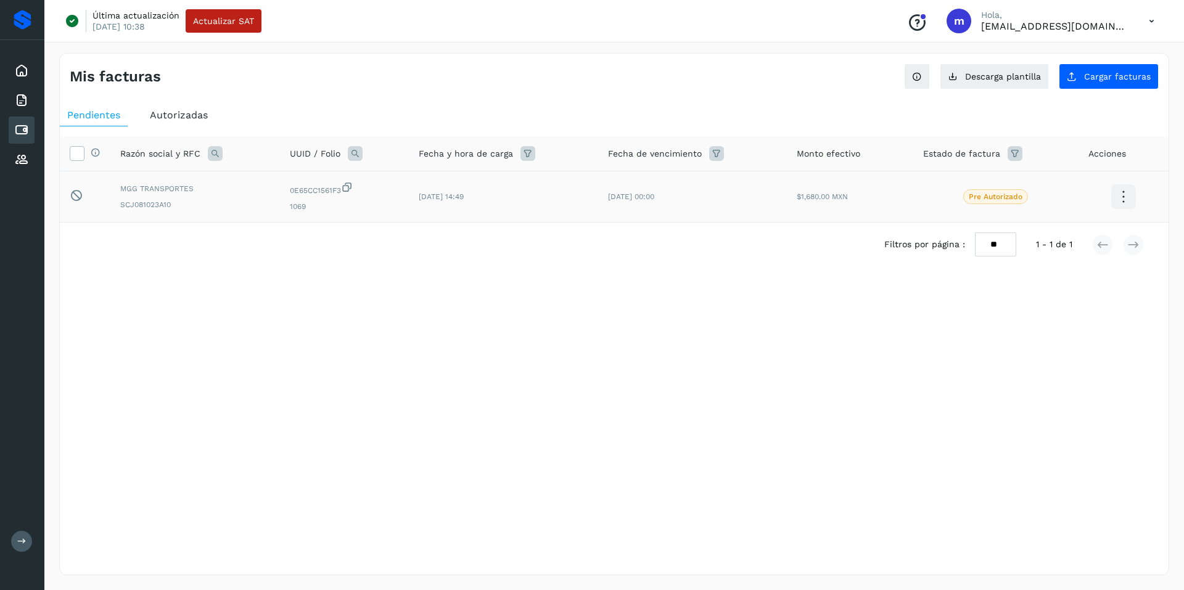
click at [1116, 199] on icon at bounding box center [1123, 197] width 29 height 29
click at [1053, 187] on button "Ver Detalle" at bounding box center [1061, 185] width 147 height 24
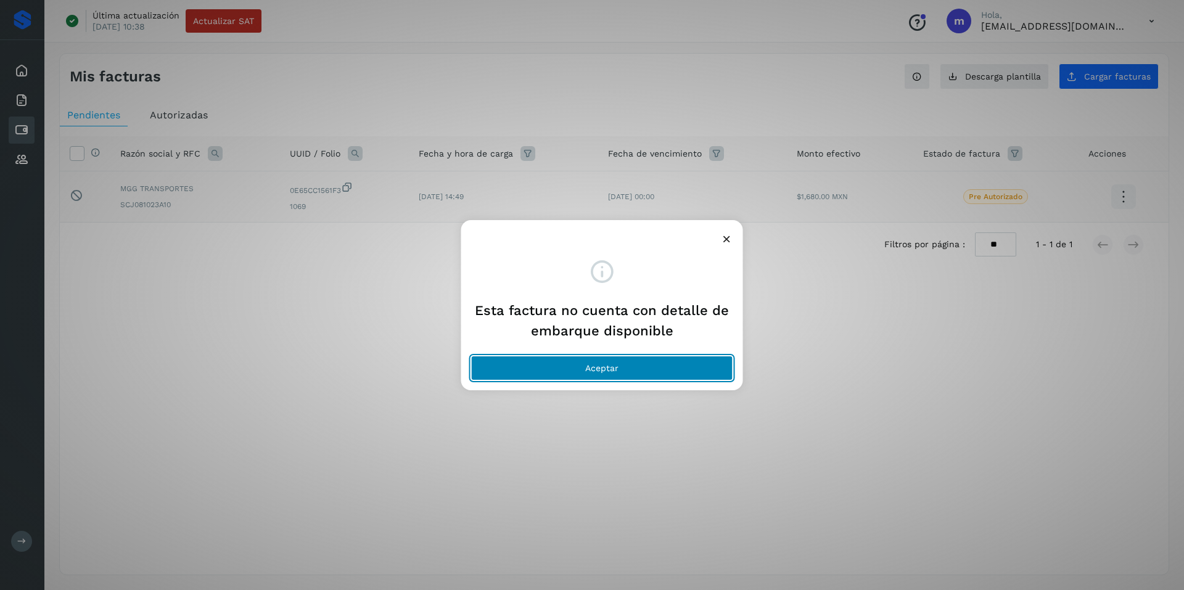
click at [587, 361] on button "Aceptar" at bounding box center [602, 368] width 262 height 25
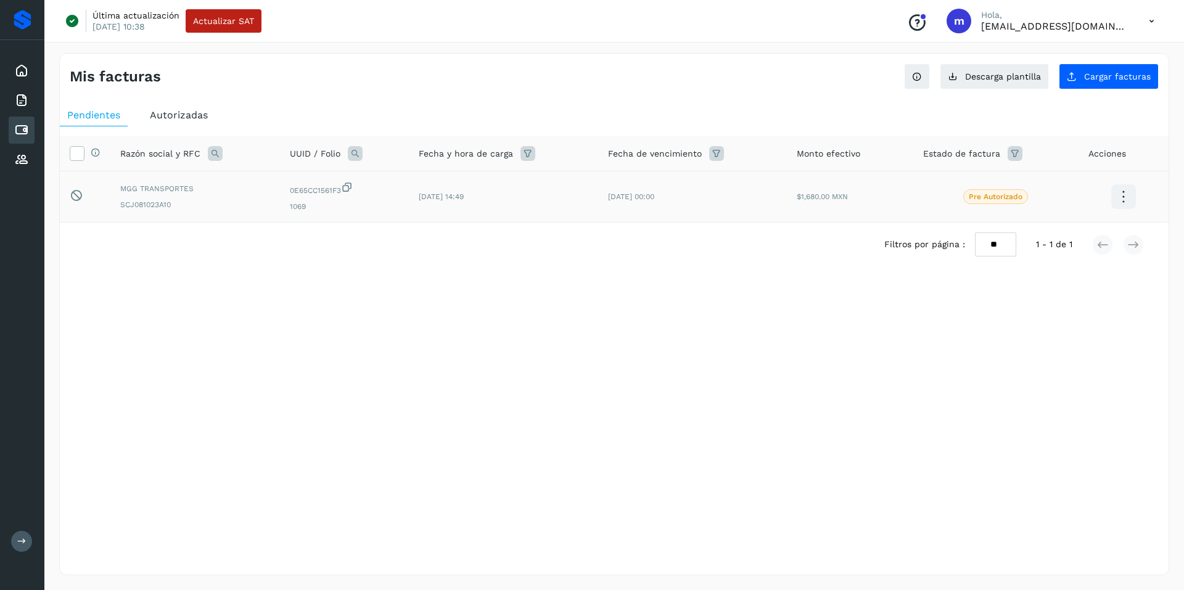
click at [1151, 17] on icon at bounding box center [1151, 21] width 25 height 25
click at [1058, 82] on div "Cerrar sesión" at bounding box center [1090, 79] width 147 height 23
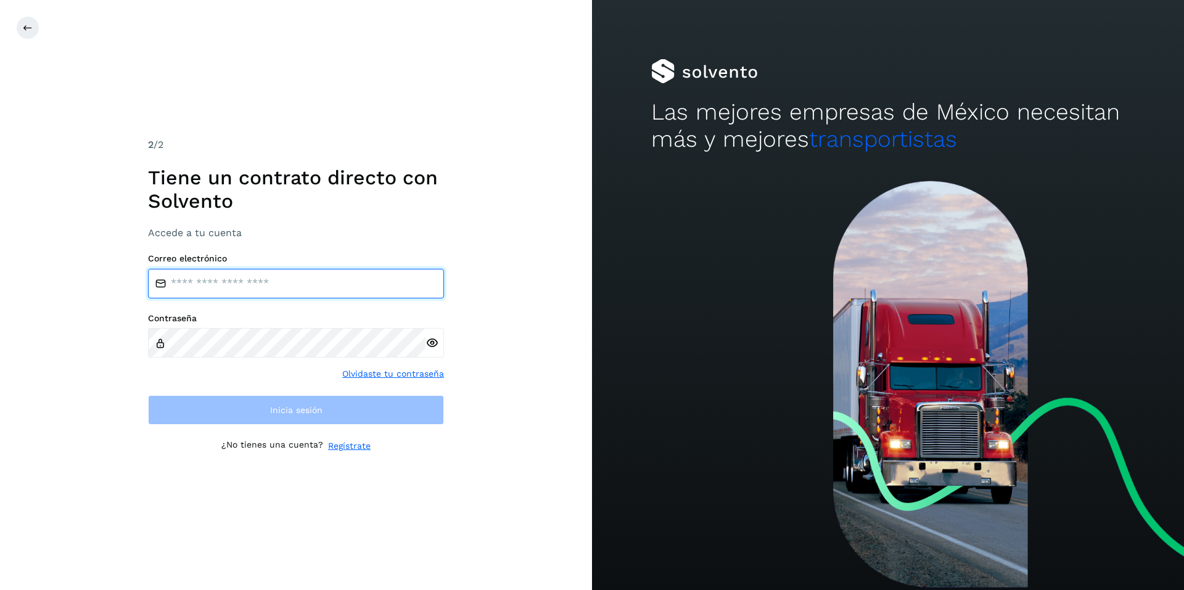
type input "**********"
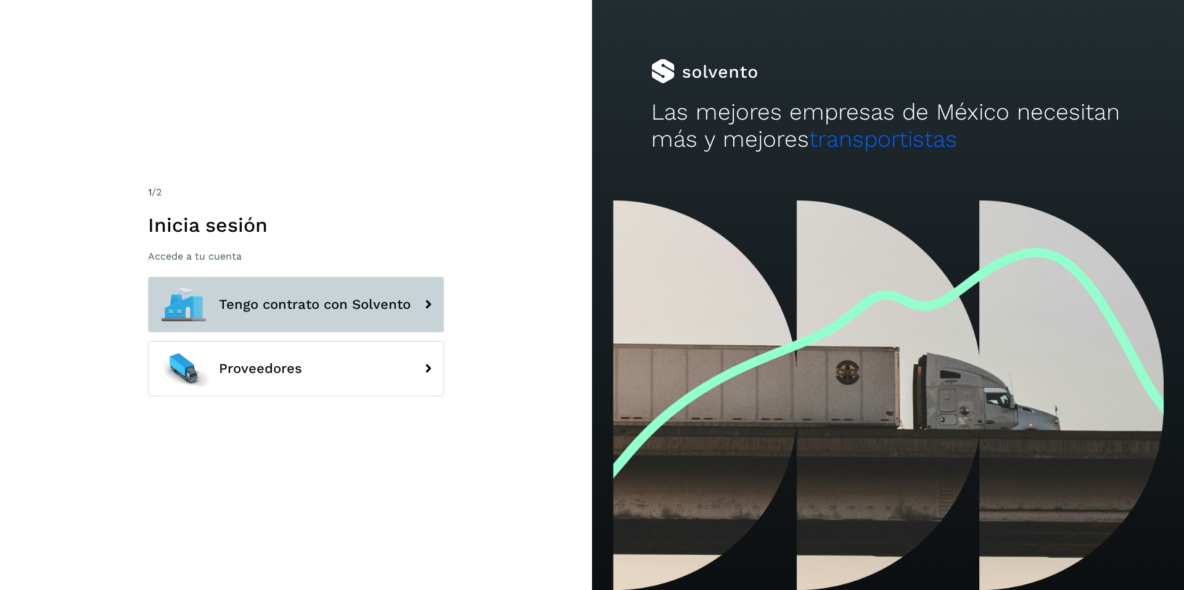
click at [292, 302] on span "Tengo contrato con Solvento" at bounding box center [315, 304] width 192 height 15
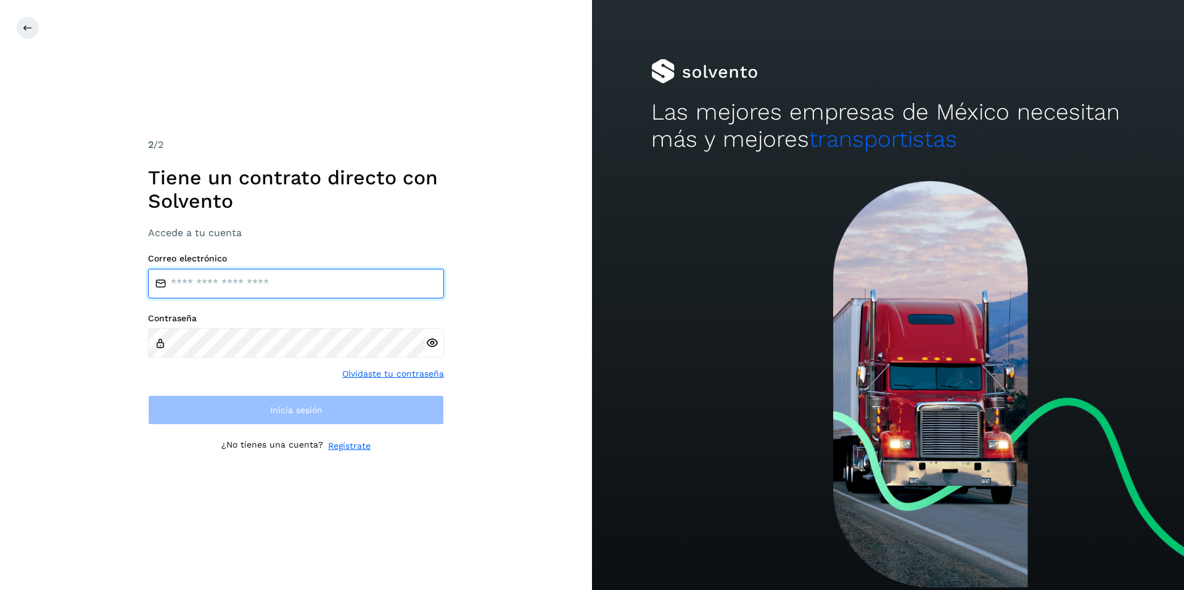
type input "**********"
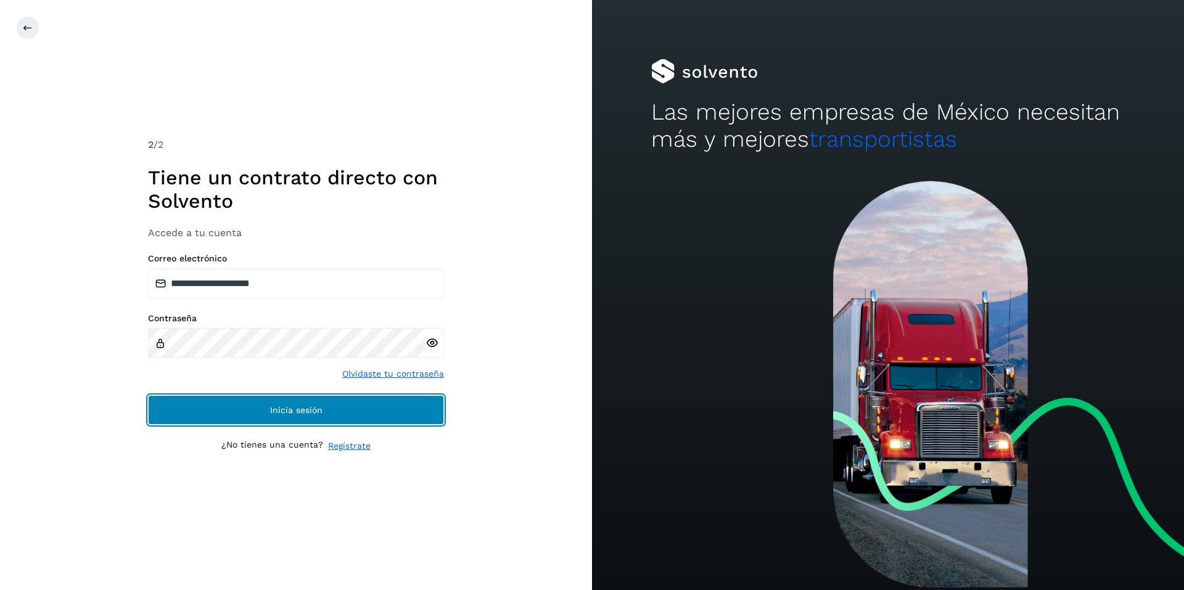
click at [293, 411] on span "Inicia sesión" at bounding box center [296, 410] width 52 height 9
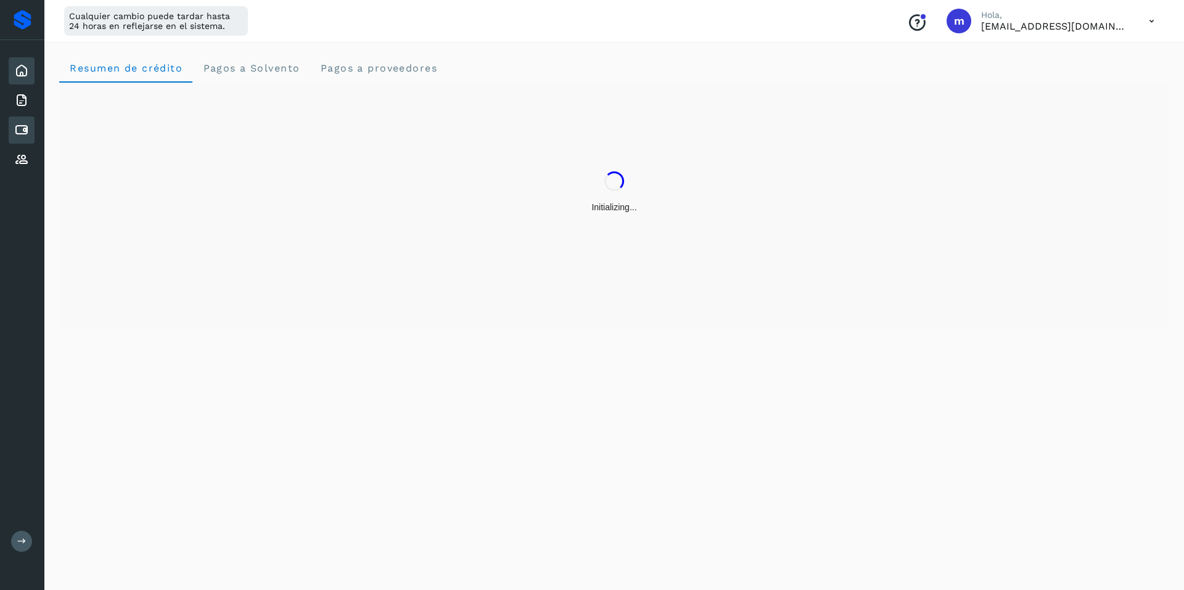
click at [20, 126] on icon at bounding box center [21, 130] width 15 height 15
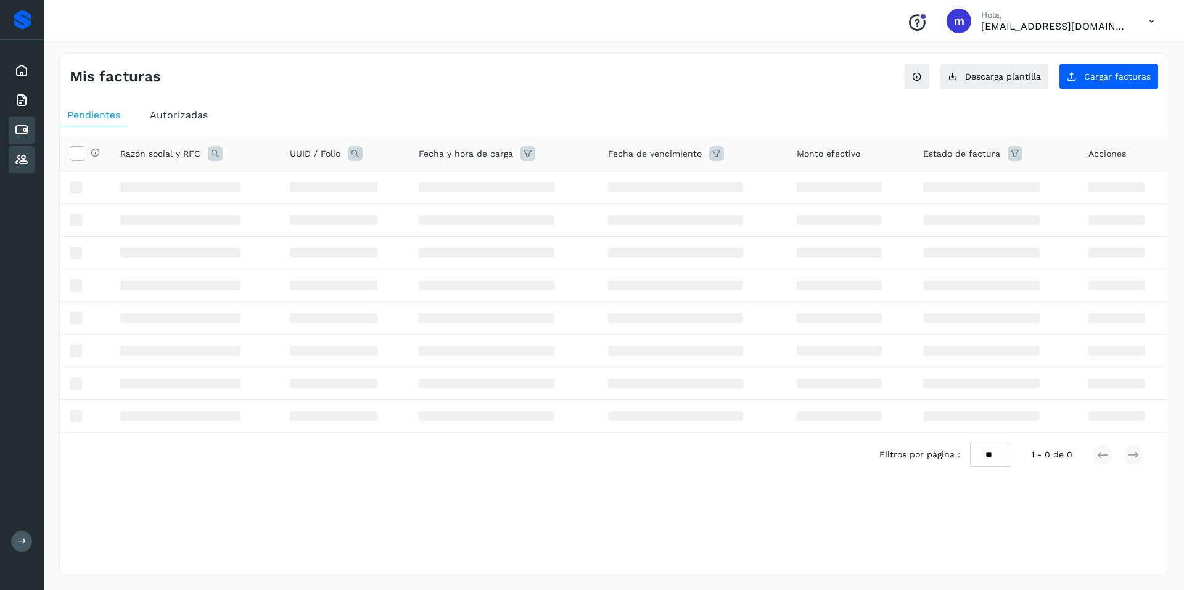
click at [22, 156] on icon at bounding box center [21, 159] width 15 height 15
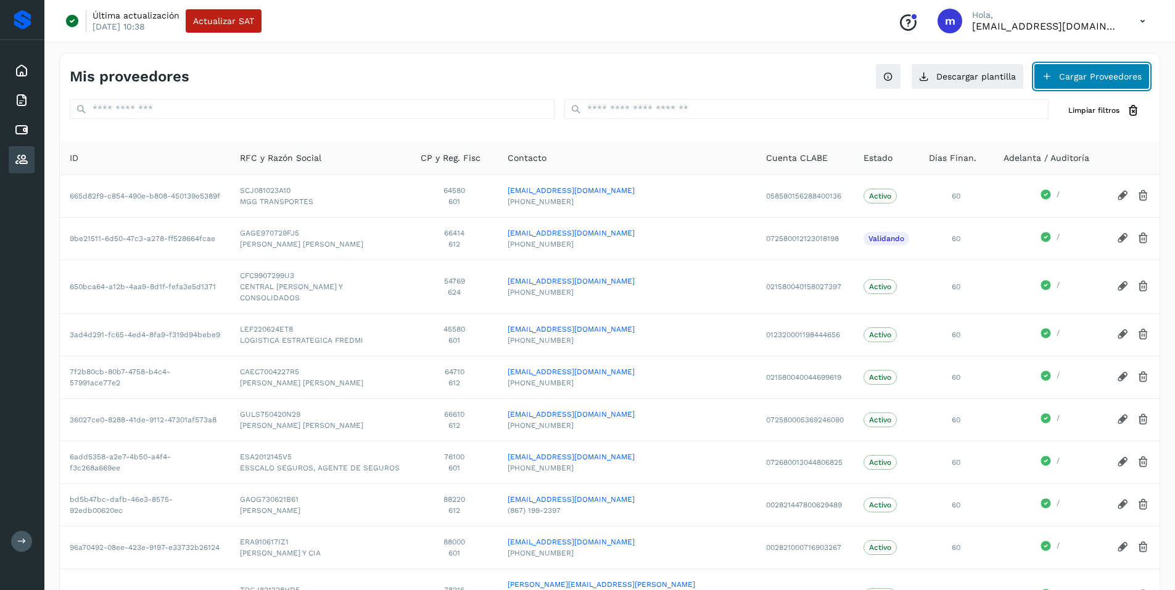
click at [1099, 68] on button "Cargar Proveedores" at bounding box center [1091, 77] width 116 height 26
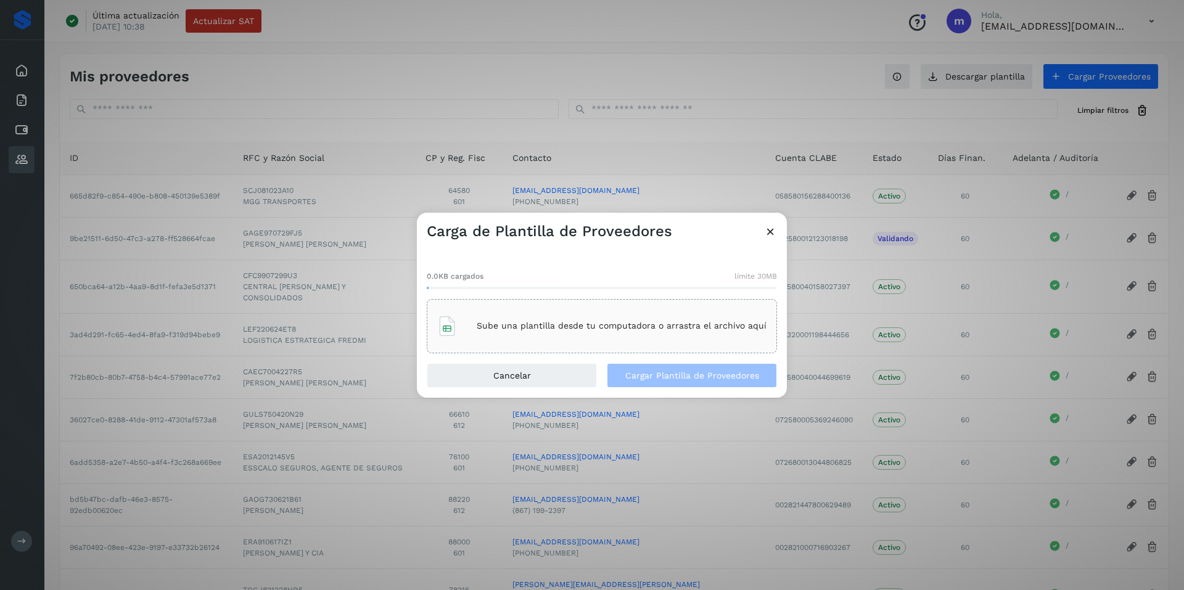
click at [770, 232] on icon at bounding box center [770, 231] width 13 height 13
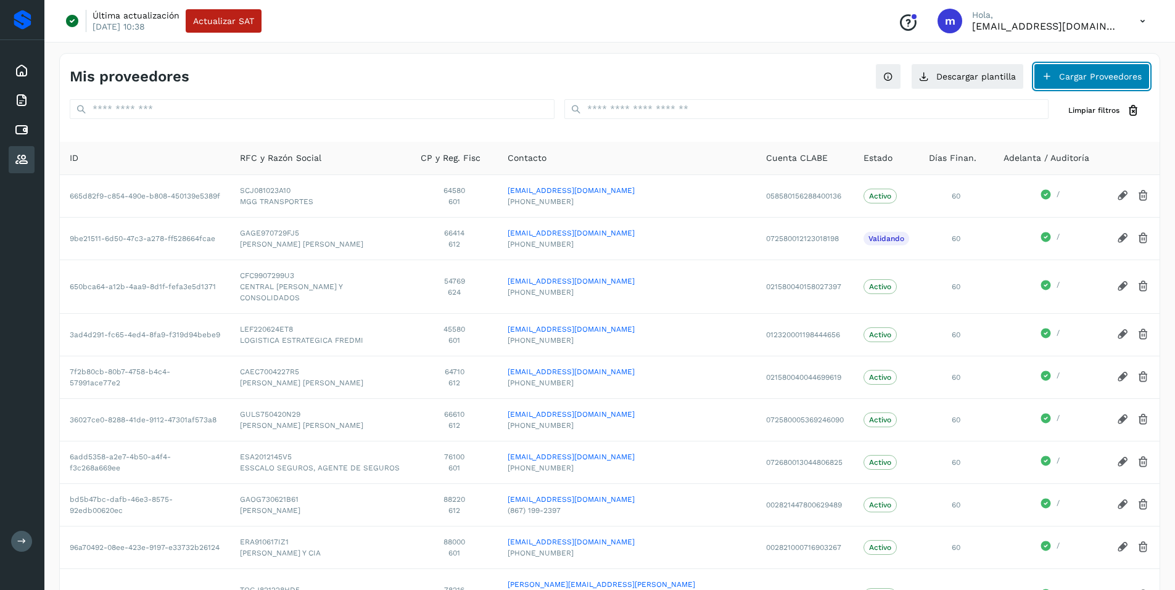
click at [1084, 75] on button "Cargar Proveedores" at bounding box center [1091, 77] width 116 height 26
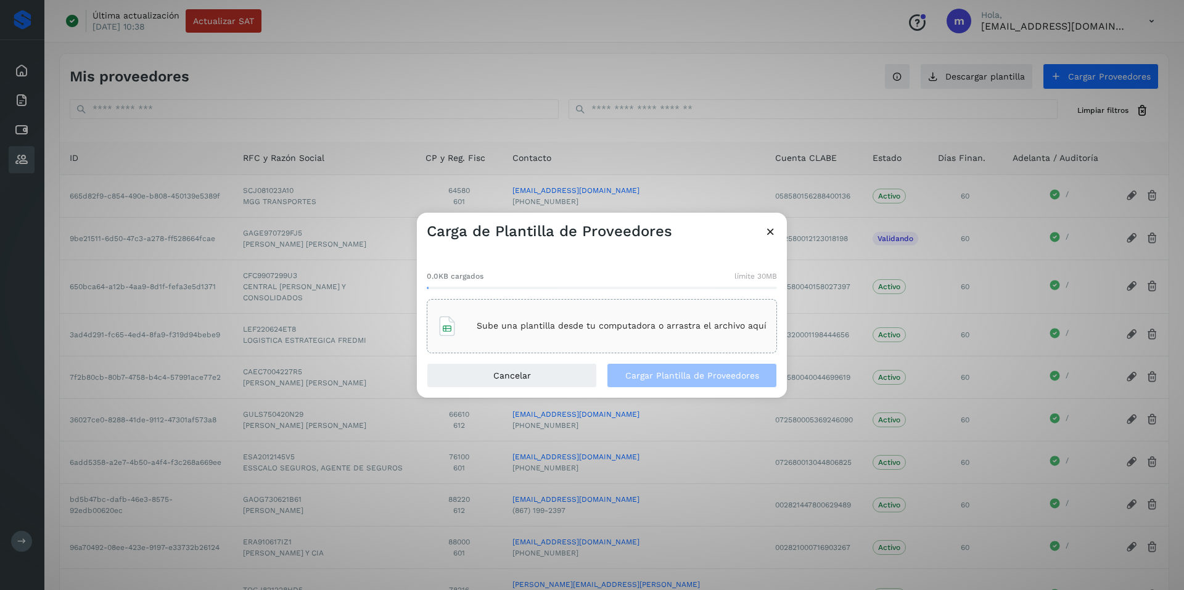
click at [599, 319] on div "Sube una plantilla desde tu computadora o arrastra el archivo aquí" at bounding box center [601, 326] width 329 height 33
click at [567, 321] on p "Sube una plantilla desde tu computadora o arrastra el archivo aquí" at bounding box center [622, 326] width 290 height 10
click at [669, 375] on span "Cargar Plantilla de Proveedores" at bounding box center [692, 375] width 134 height 9
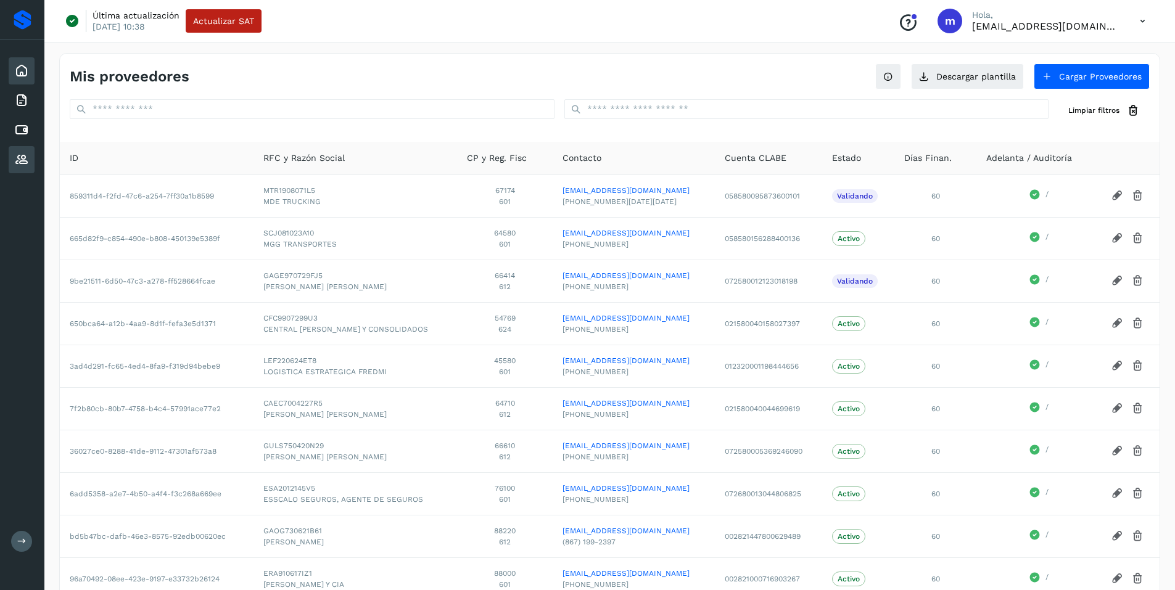
click at [18, 68] on icon at bounding box center [21, 71] width 15 height 15
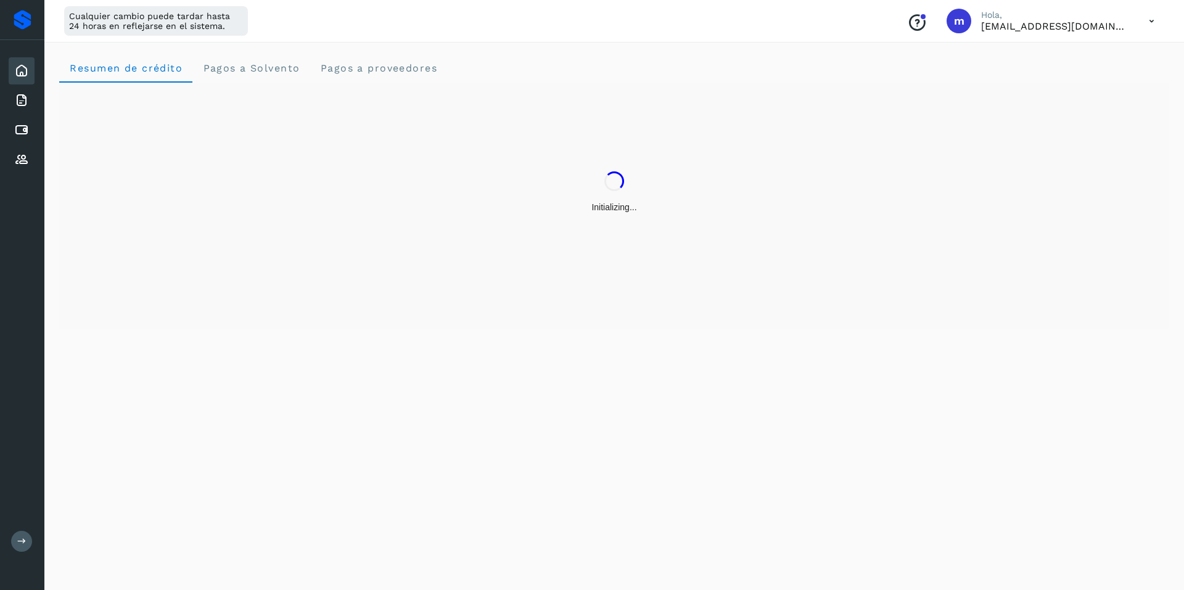
click at [1149, 19] on icon at bounding box center [1151, 21] width 25 height 25
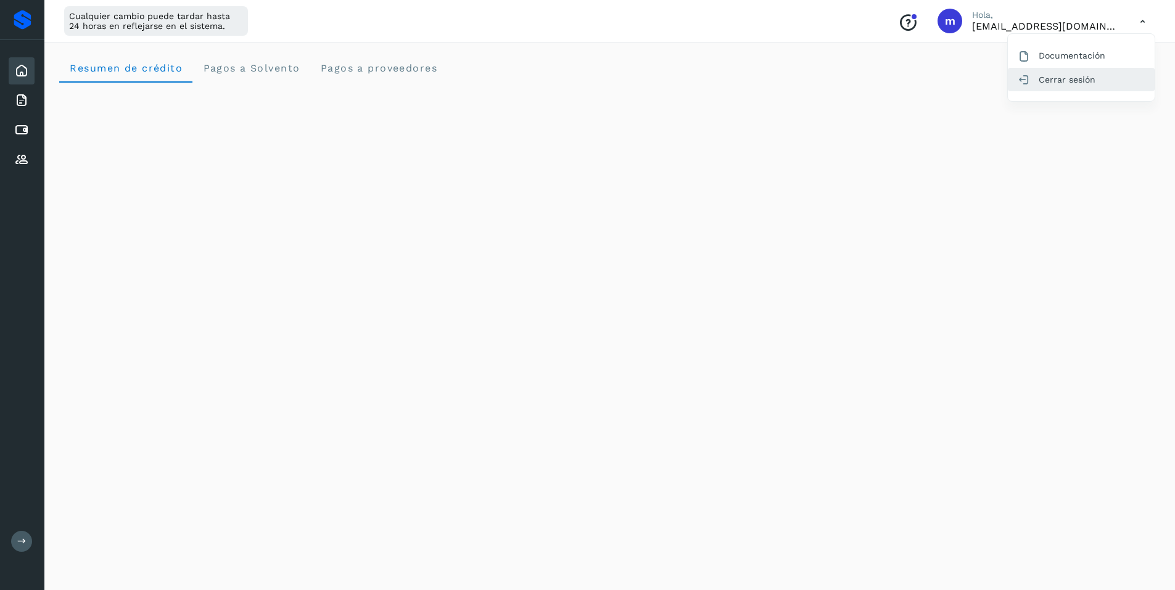
click at [1054, 77] on div "Cerrar sesión" at bounding box center [1081, 79] width 147 height 23
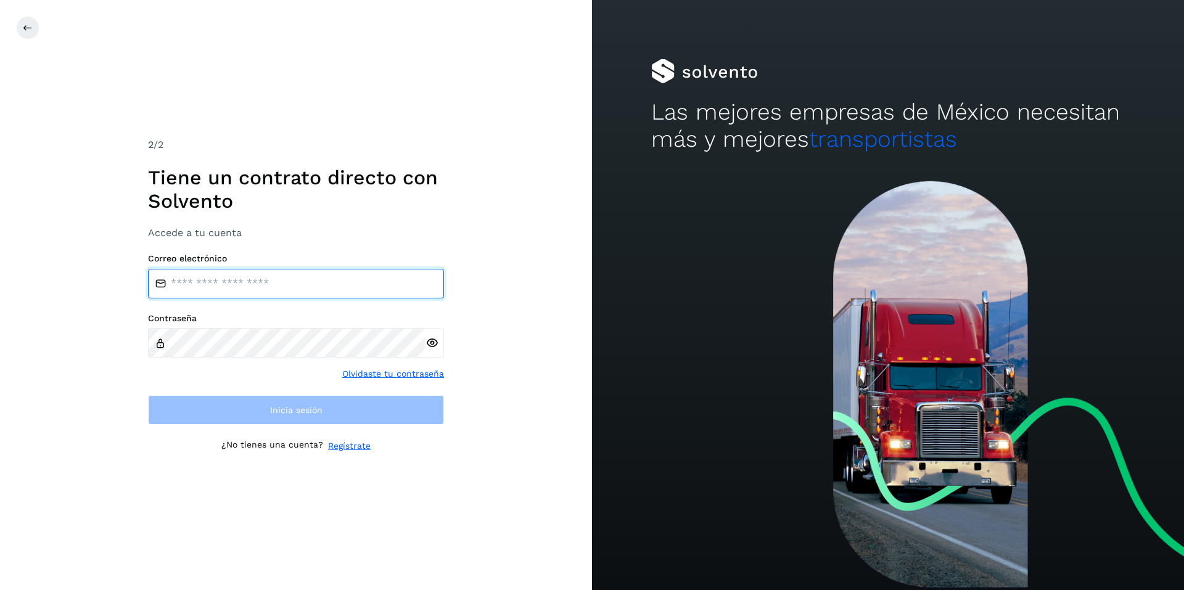
type input "**********"
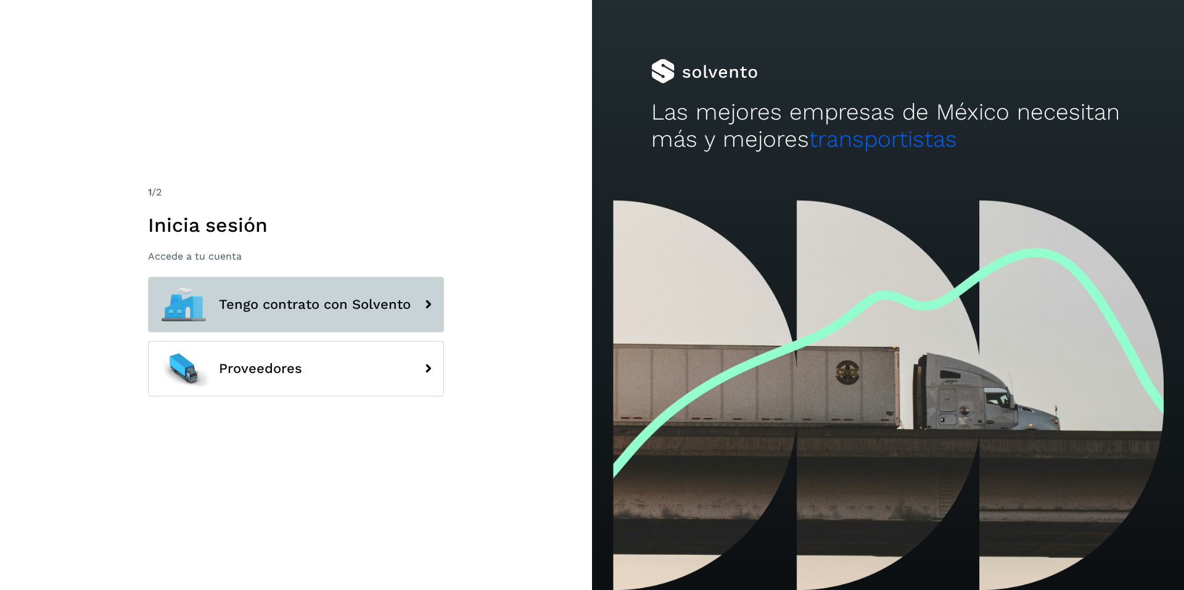
click at [276, 308] on span "Tengo contrato con Solvento" at bounding box center [315, 304] width 192 height 15
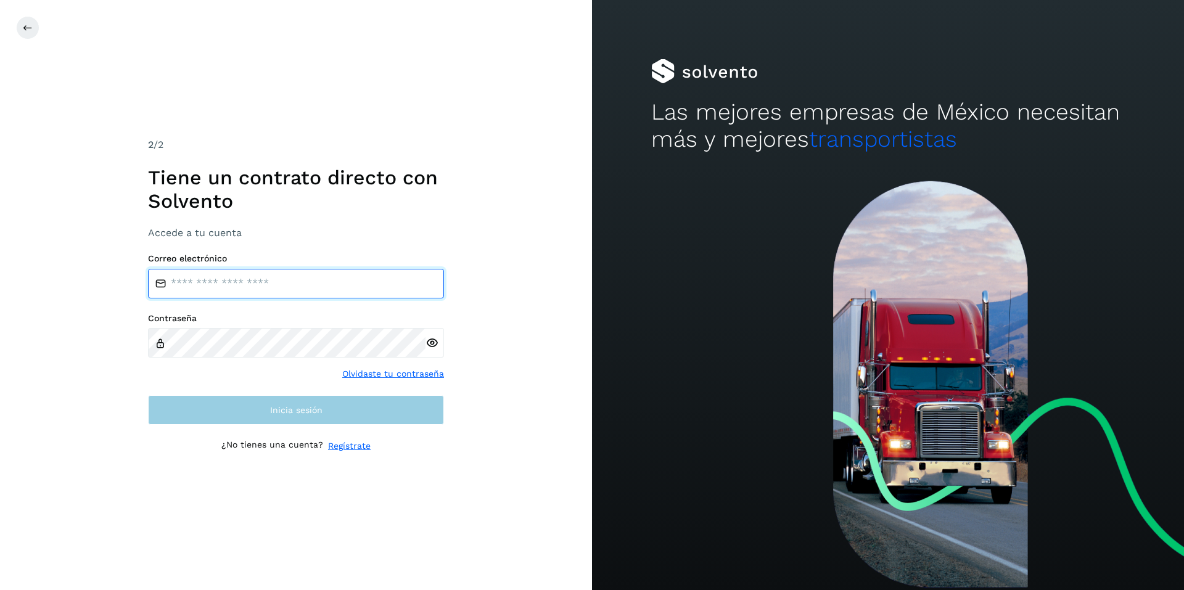
type input "**********"
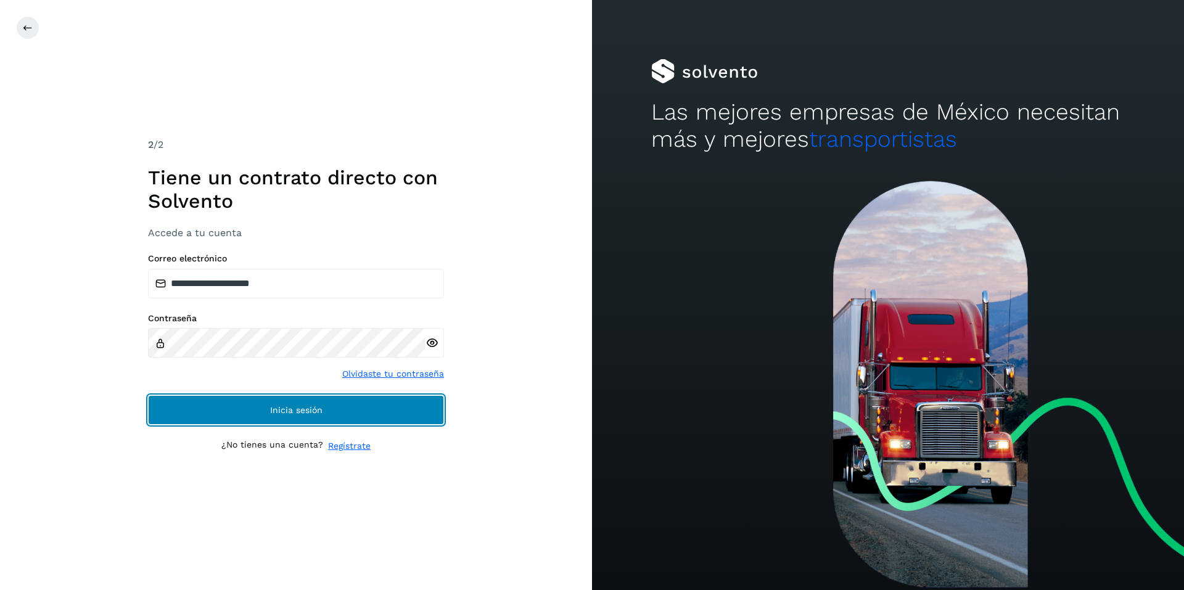
click at [279, 411] on span "Inicia sesión" at bounding box center [296, 410] width 52 height 9
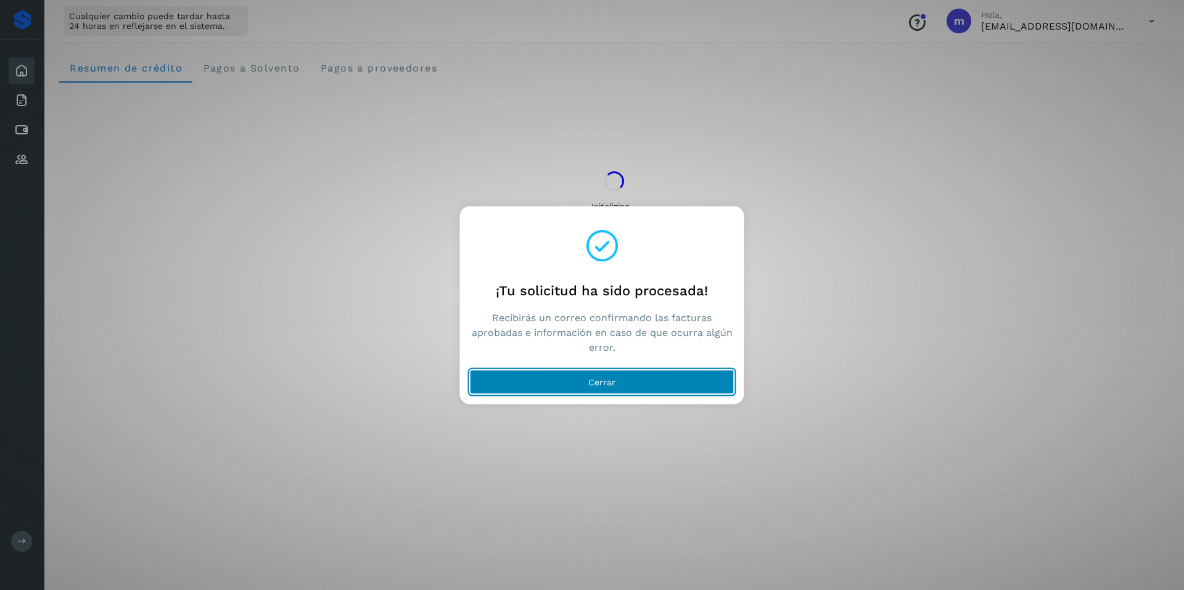
click at [596, 382] on span "Cerrar" at bounding box center [601, 381] width 27 height 9
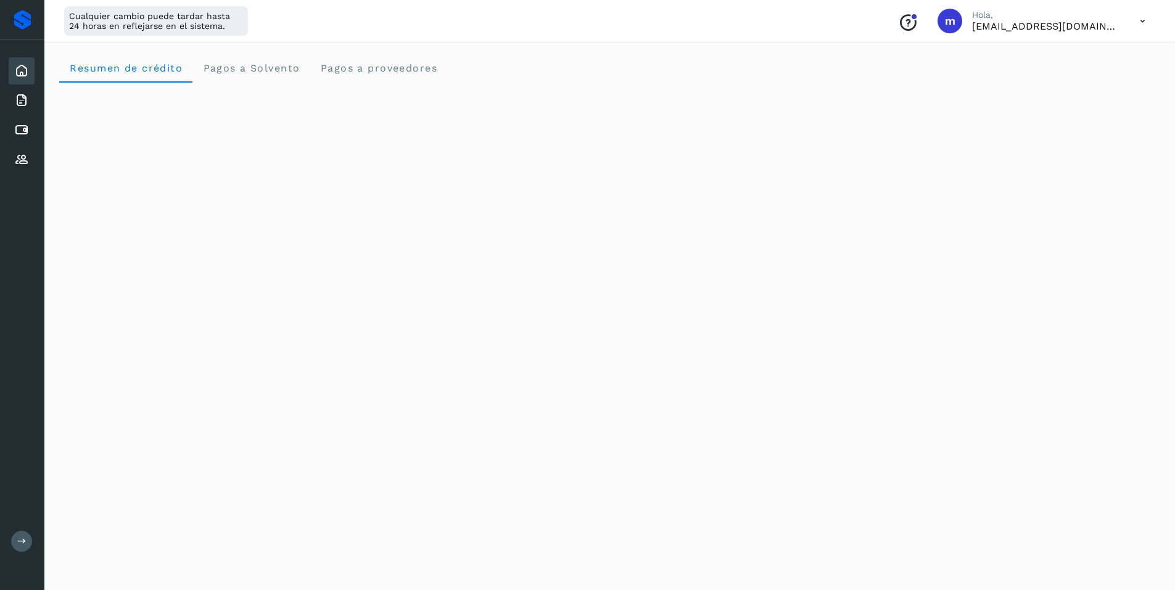
click at [1139, 24] on icon at bounding box center [1142, 21] width 25 height 25
click at [1051, 78] on div "Cerrar sesión" at bounding box center [1081, 79] width 147 height 23
